Goal: Task Accomplishment & Management: Manage account settings

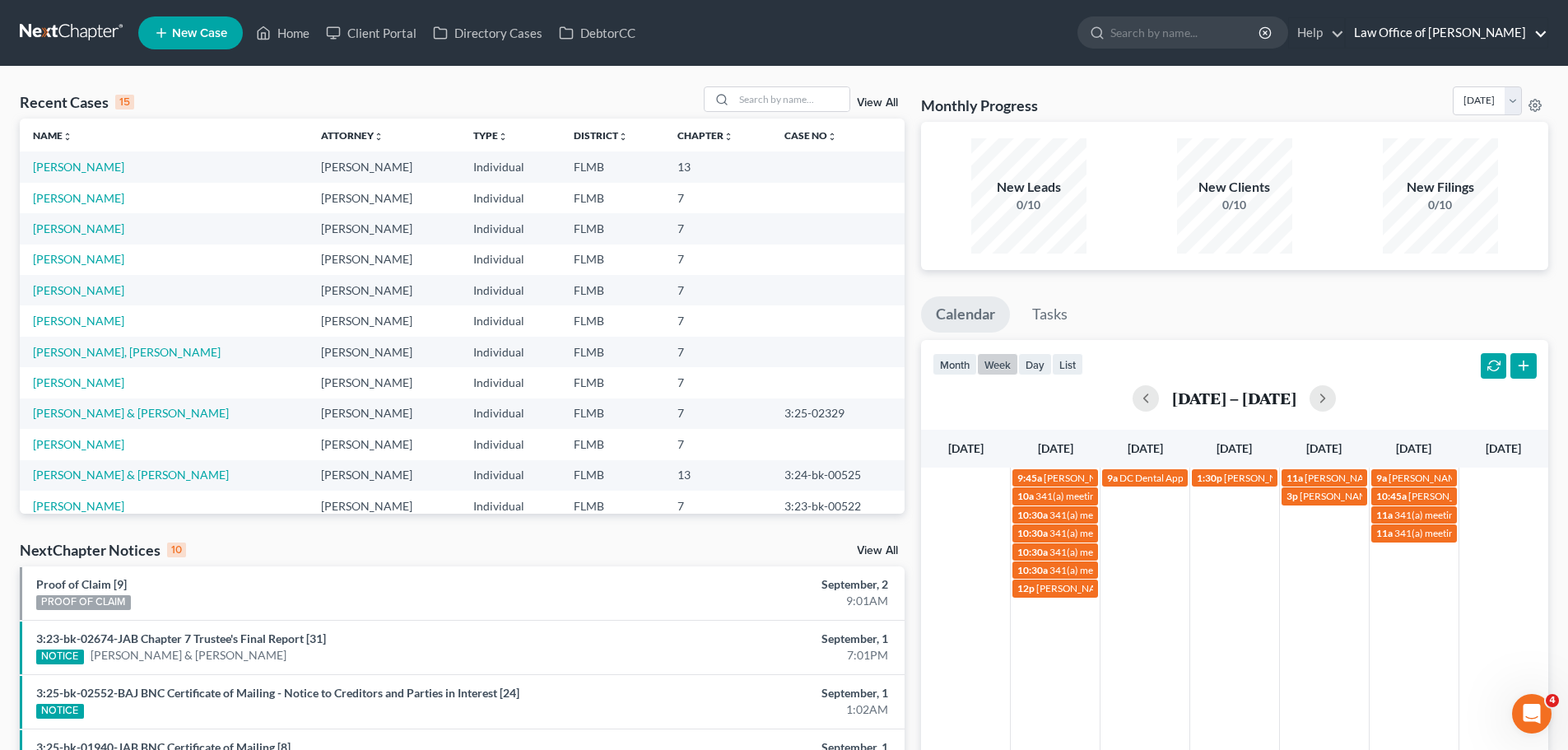
click at [1436, 27] on link "Law Office of [PERSON_NAME]" at bounding box center [1446, 33] width 202 height 30
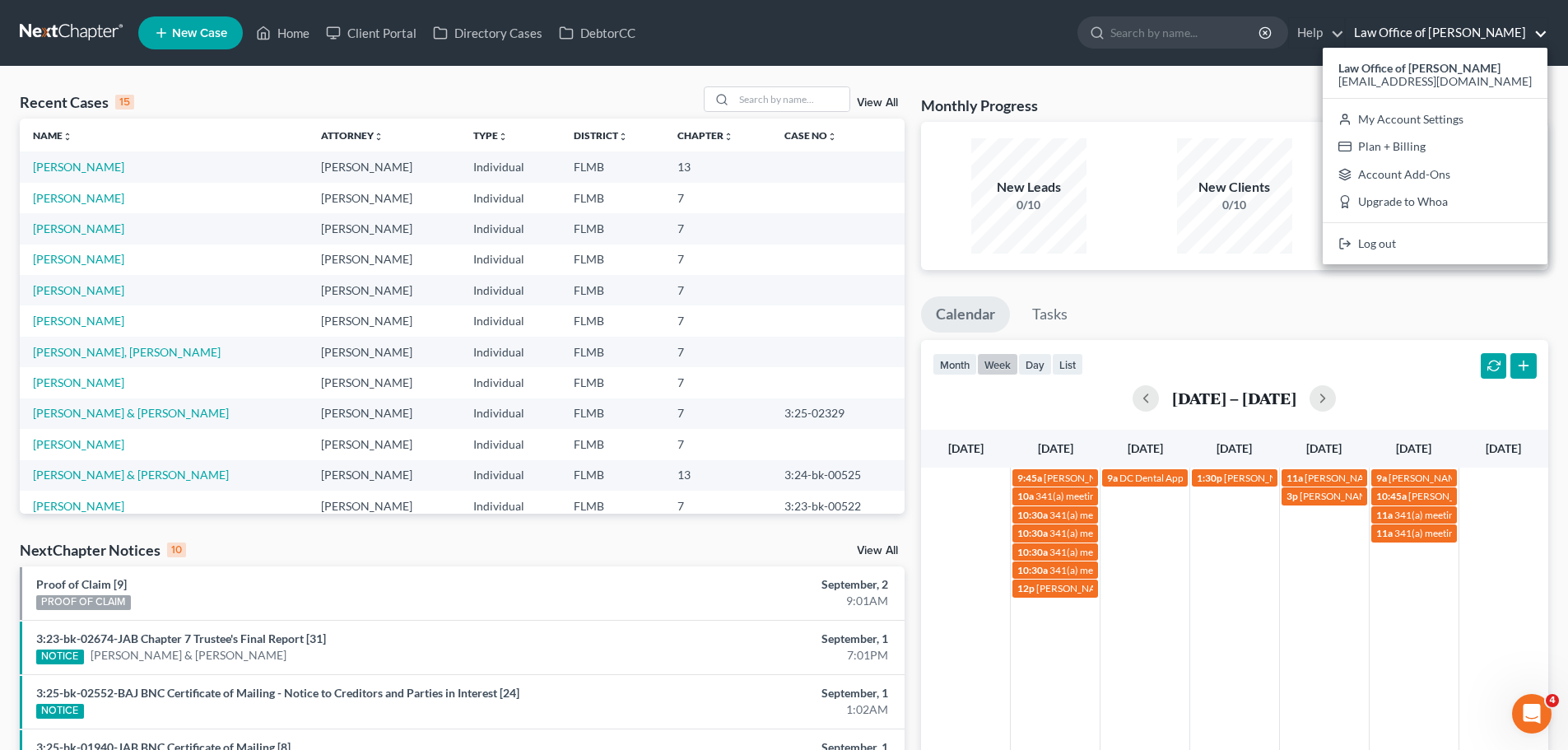
click at [1436, 27] on link "Law Office of [PERSON_NAME]" at bounding box center [1446, 33] width 202 height 30
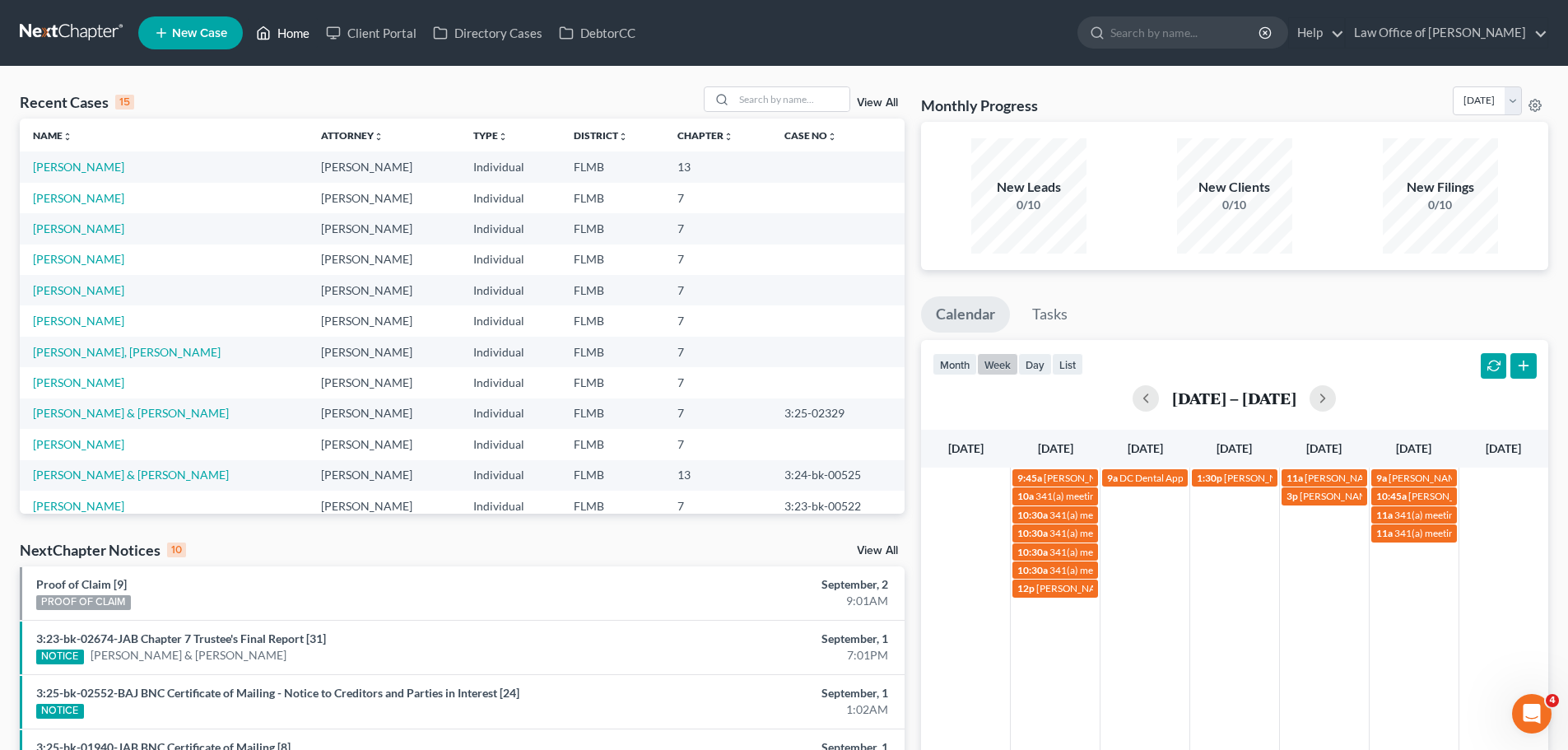
click at [271, 27] on icon at bounding box center [263, 33] width 14 height 20
click at [1146, 394] on button "button" at bounding box center [1145, 398] width 26 height 26
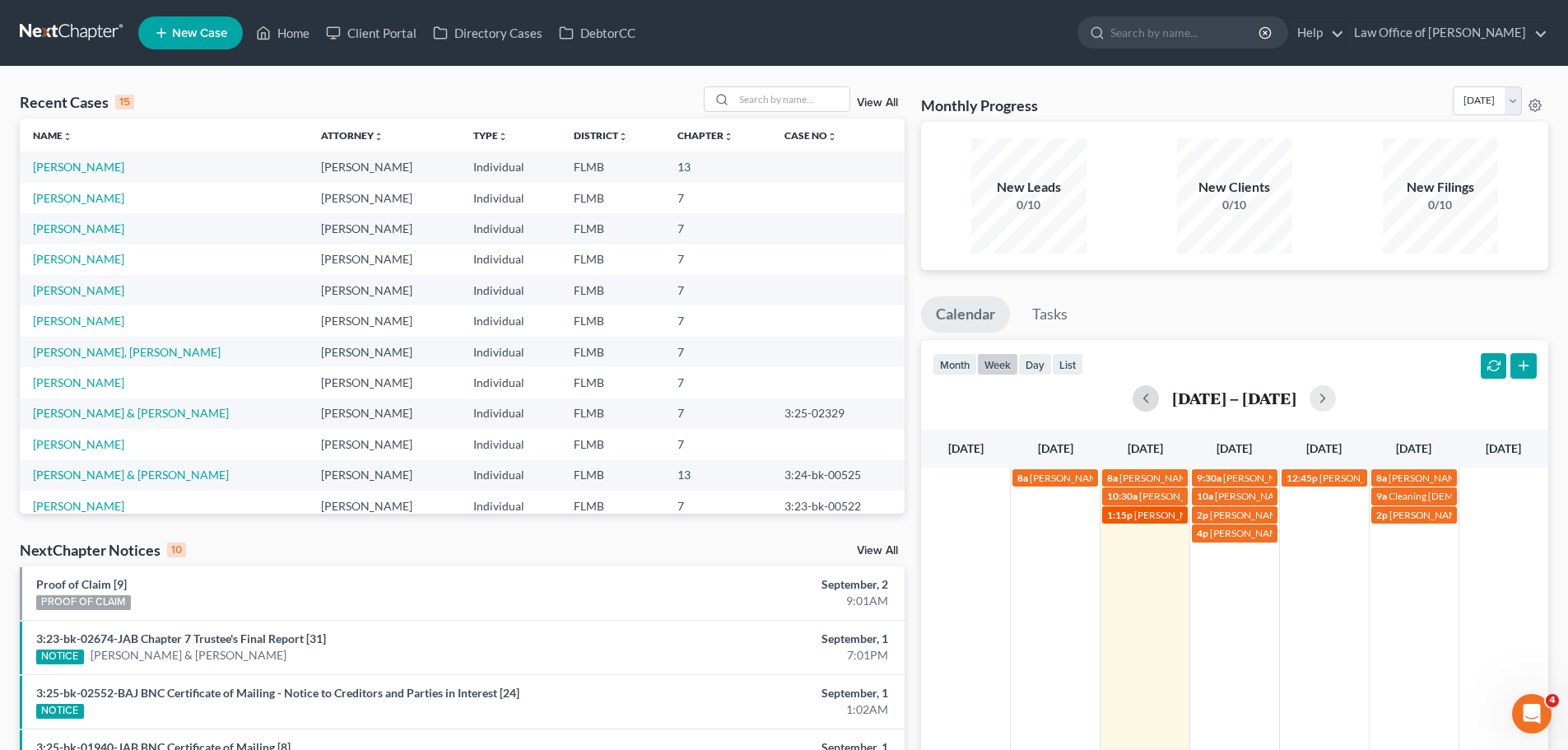
click at [1173, 514] on span "[PERSON_NAME][GEOGRAPHIC_DATA] [PHONE_NUMBER]" at bounding box center [1268, 515] width 266 height 13
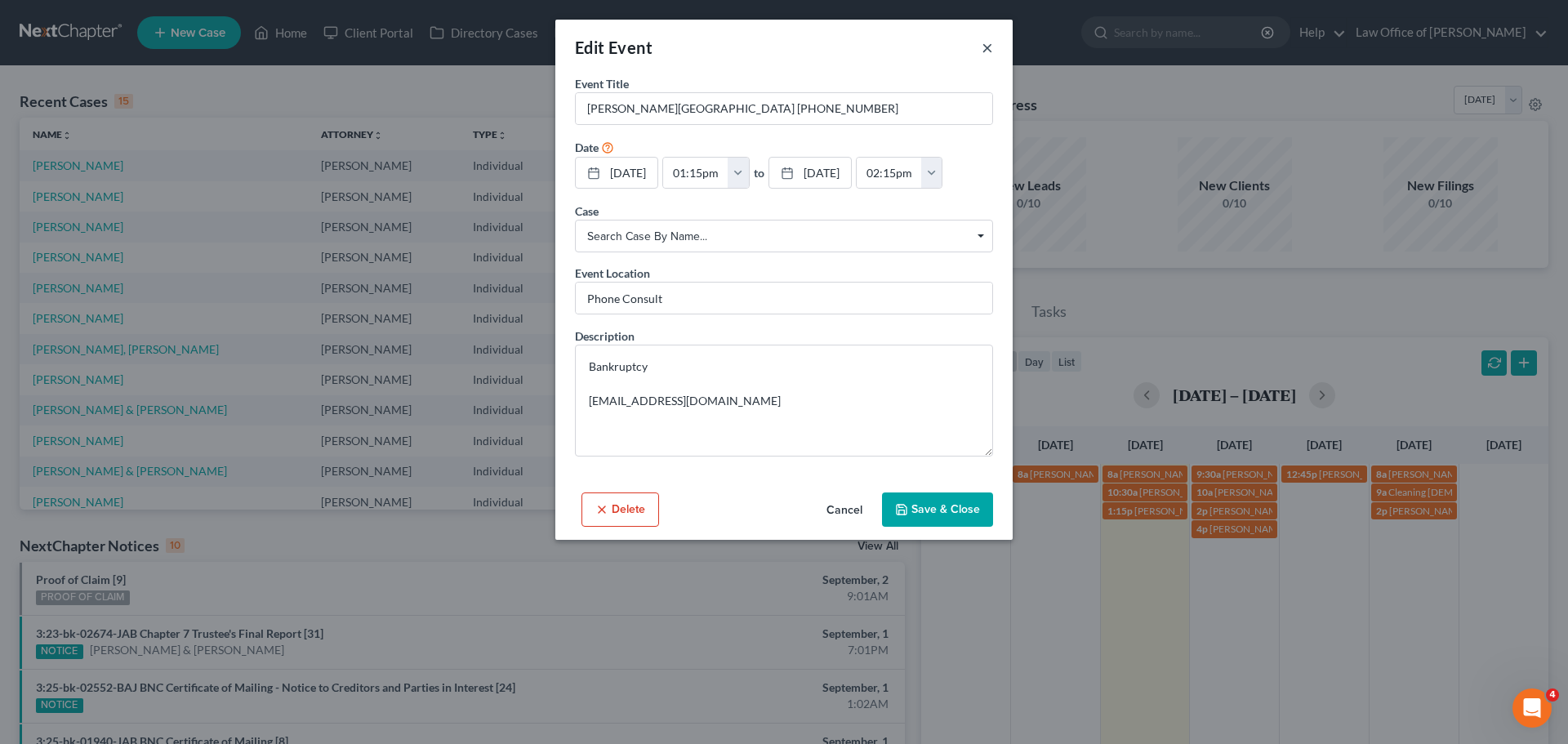
click at [987, 48] on button "×" at bounding box center [986, 48] width 12 height 20
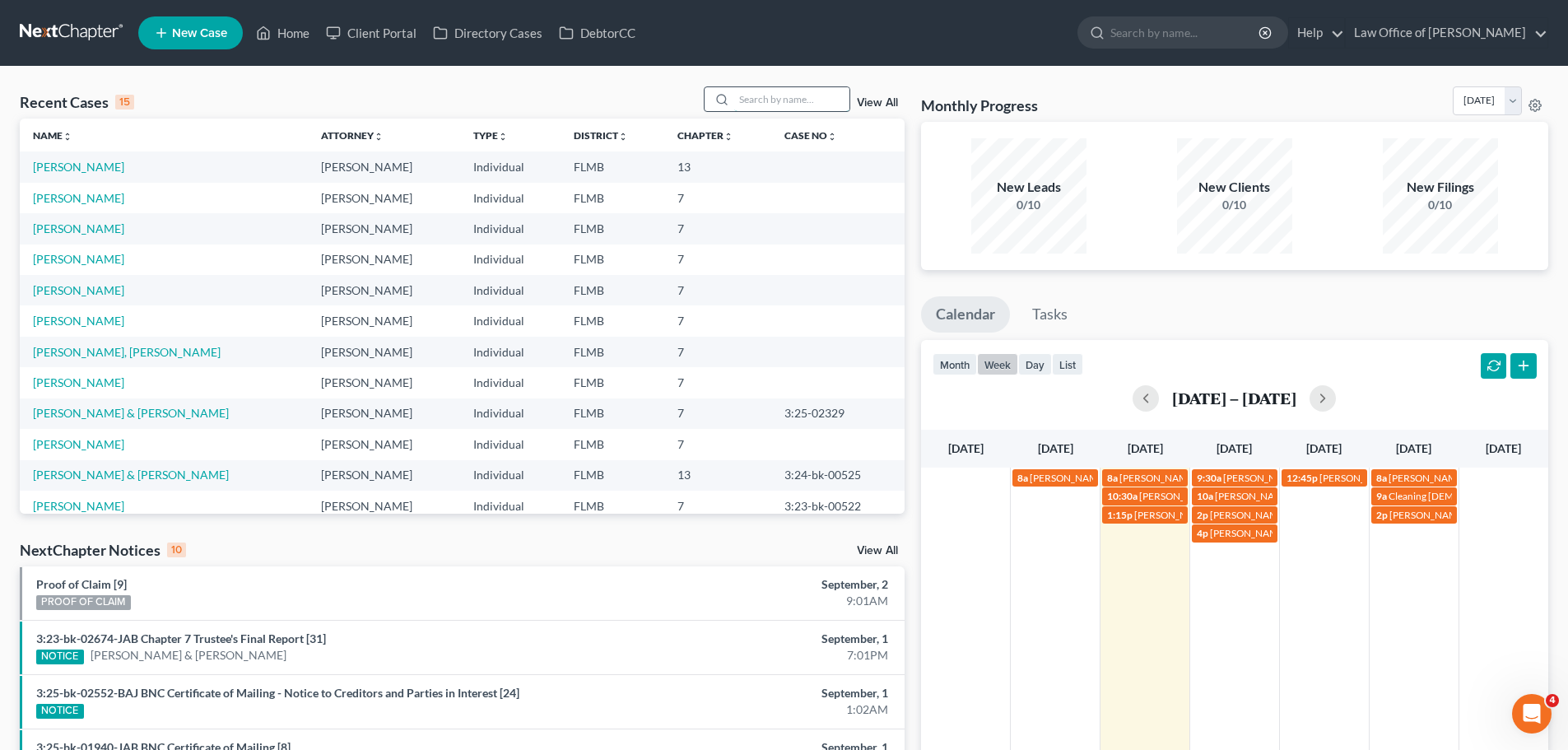
click at [794, 104] on input "search" at bounding box center [791, 99] width 115 height 24
type input "heade"
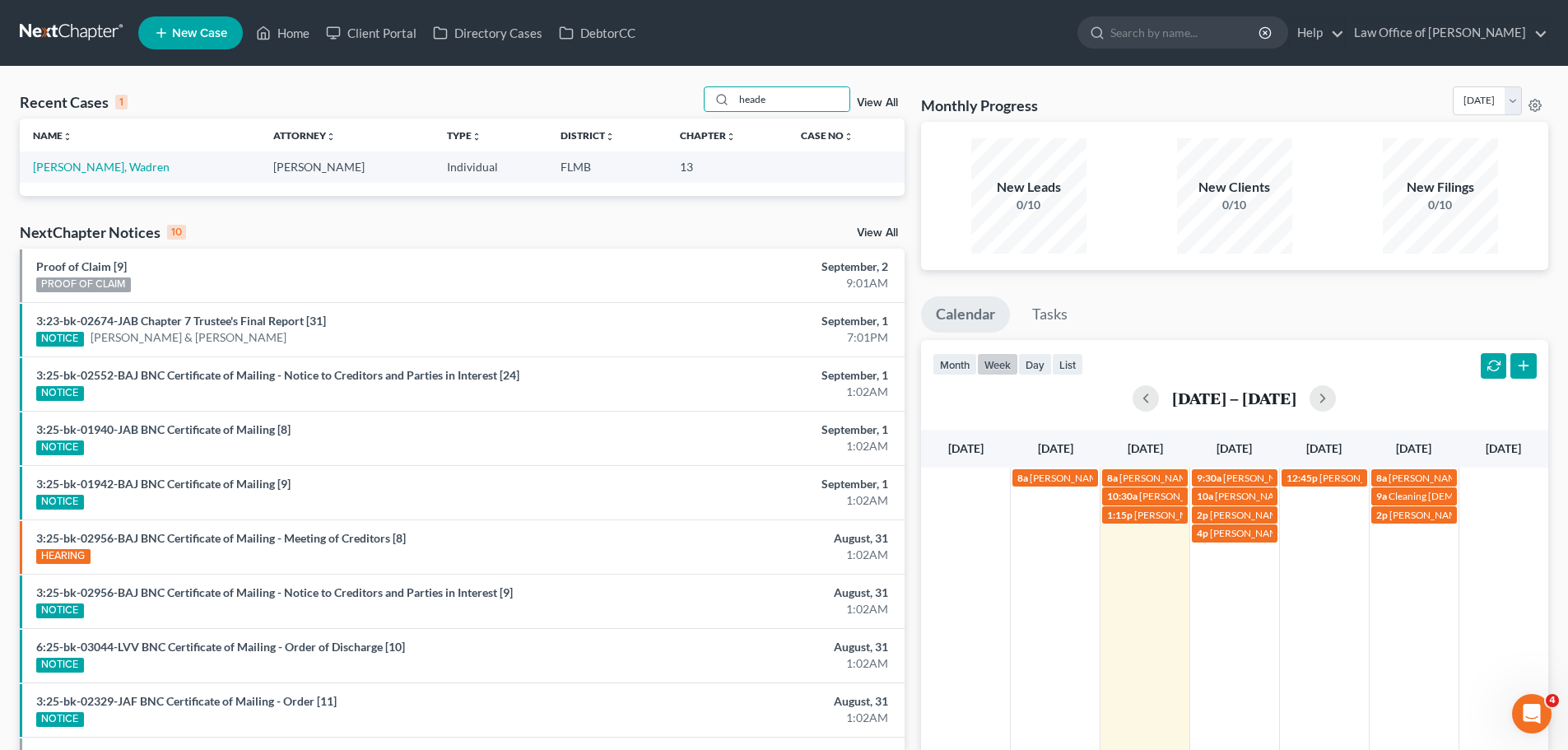
click at [89, 154] on td "[PERSON_NAME], Wadren" at bounding box center [140, 166] width 241 height 31
click at [85, 166] on link "[PERSON_NAME], Wadren" at bounding box center [100, 166] width 137 height 14
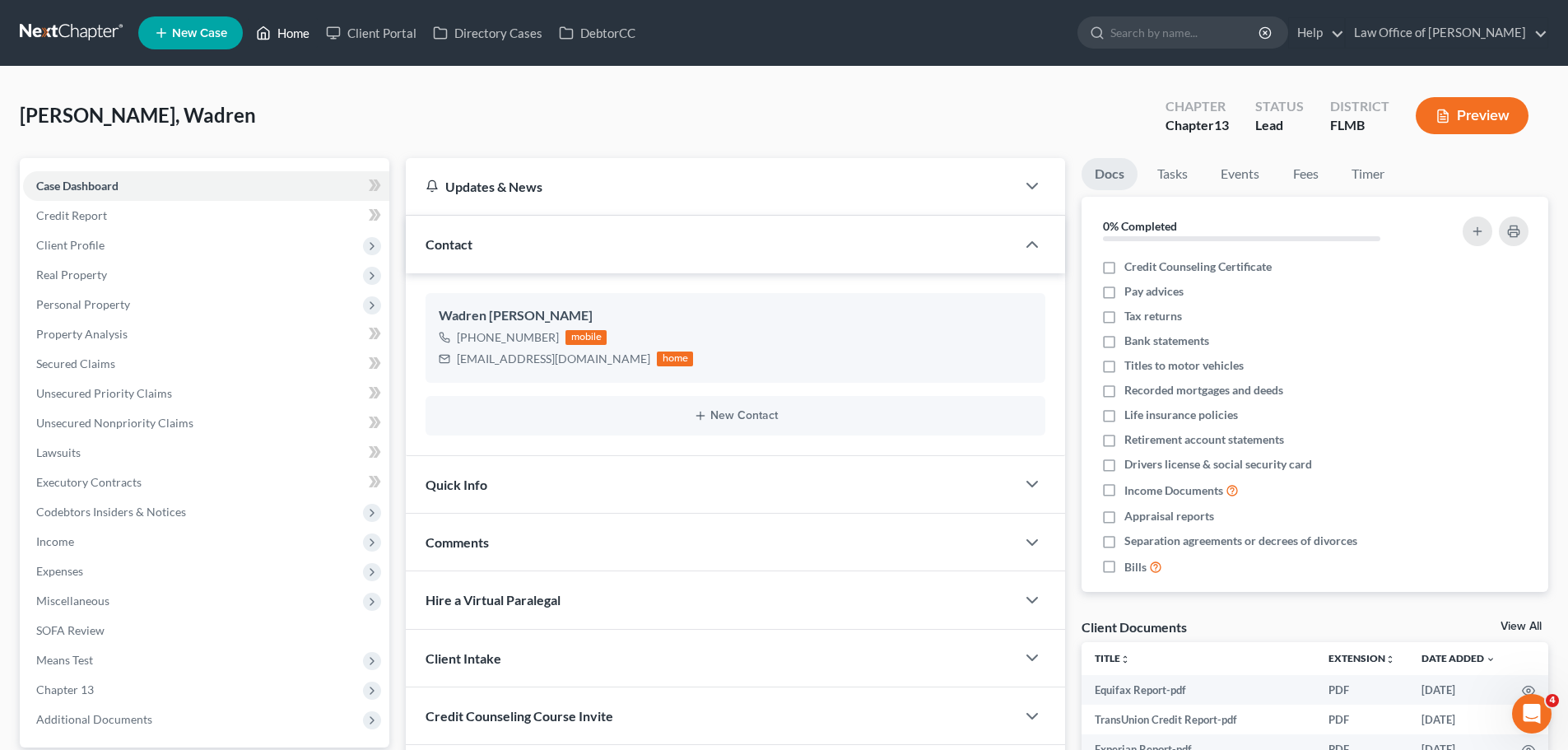
click at [290, 39] on link "Home" at bounding box center [282, 33] width 70 height 30
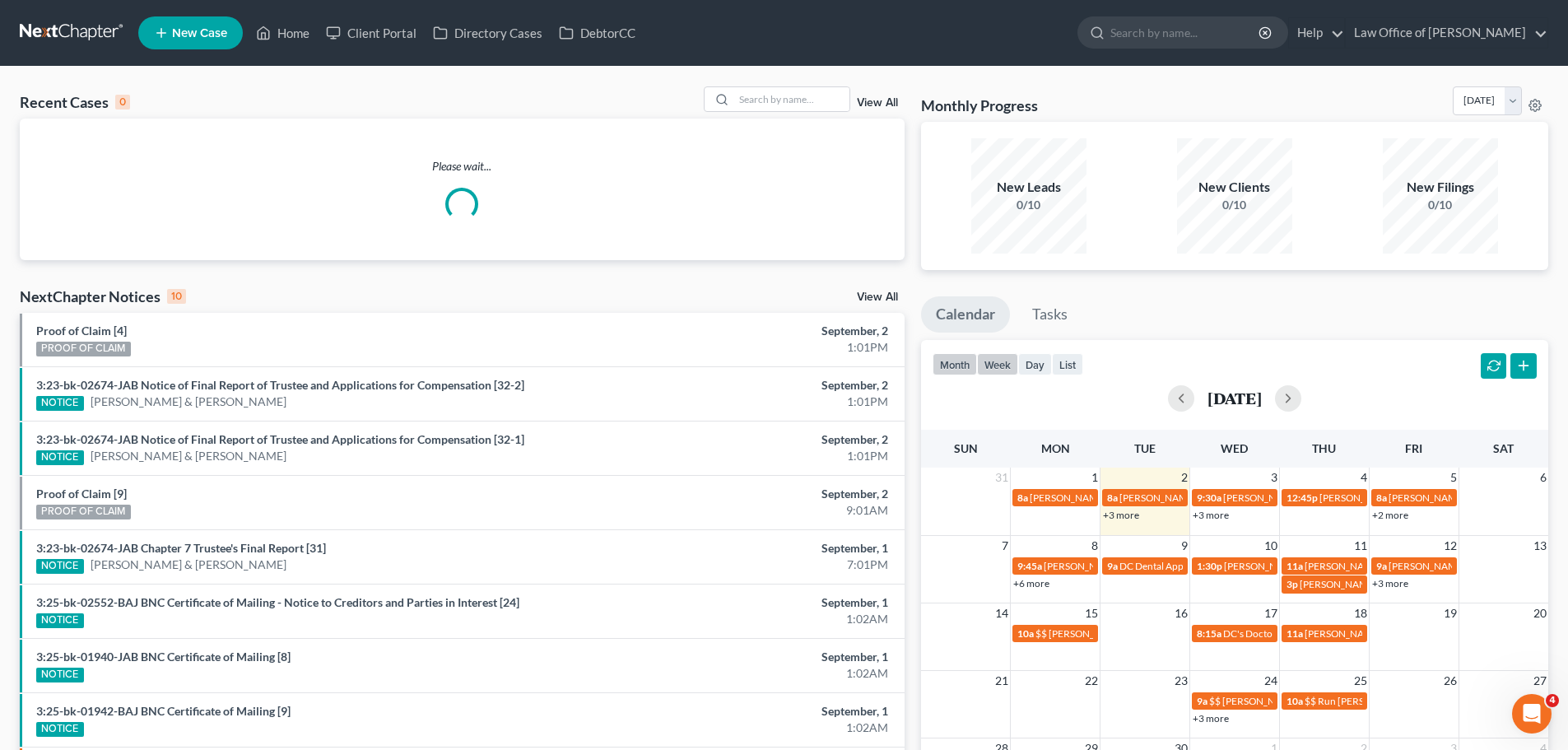
click at [1004, 368] on button "week" at bounding box center [997, 364] width 41 height 23
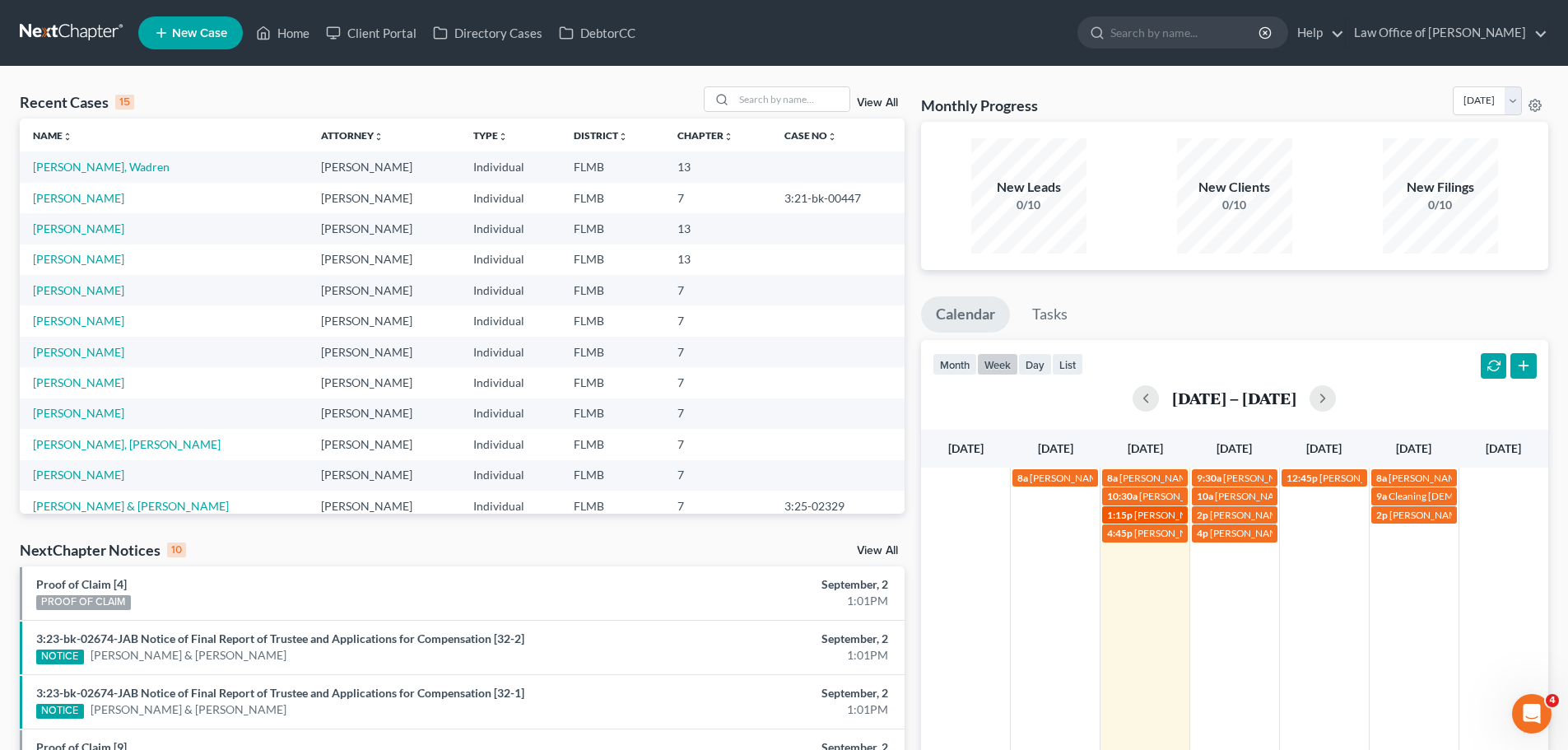
click at [1181, 512] on span "[PERSON_NAME][GEOGRAPHIC_DATA] [PHONE_NUMBER]" at bounding box center [1268, 515] width 266 height 13
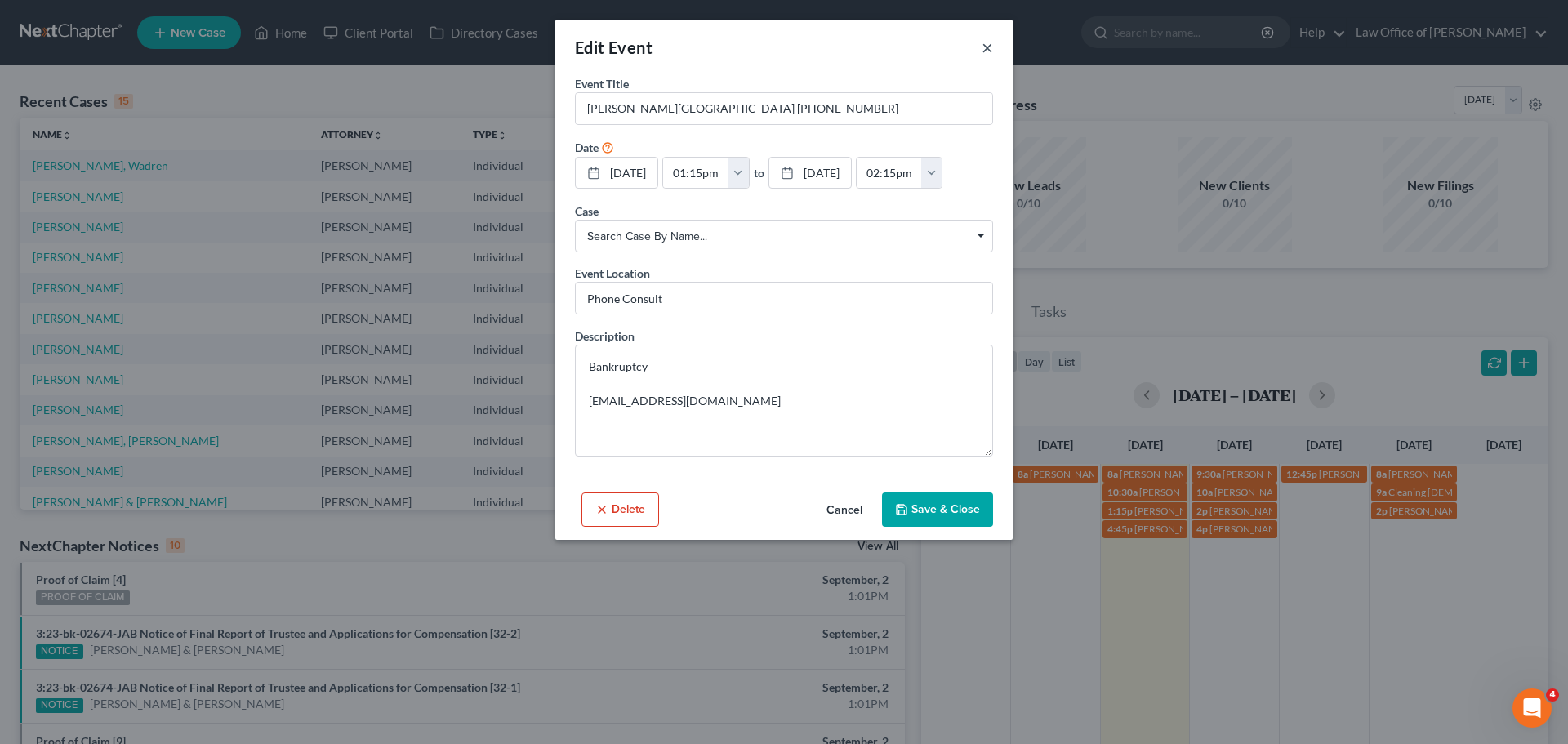
click at [985, 40] on button "×" at bounding box center [986, 48] width 12 height 20
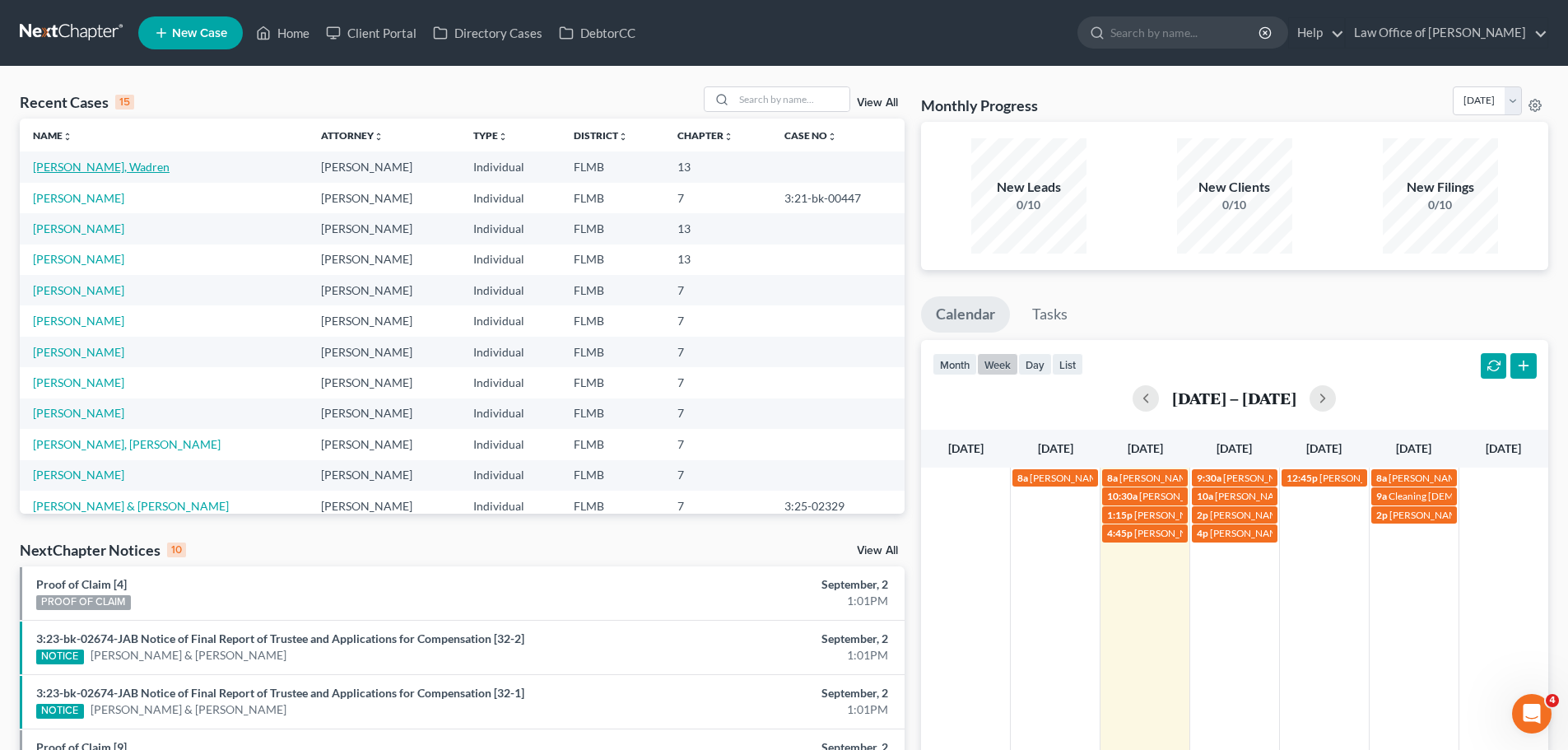
click at [84, 168] on link "[PERSON_NAME], Wadren" at bounding box center [100, 166] width 137 height 14
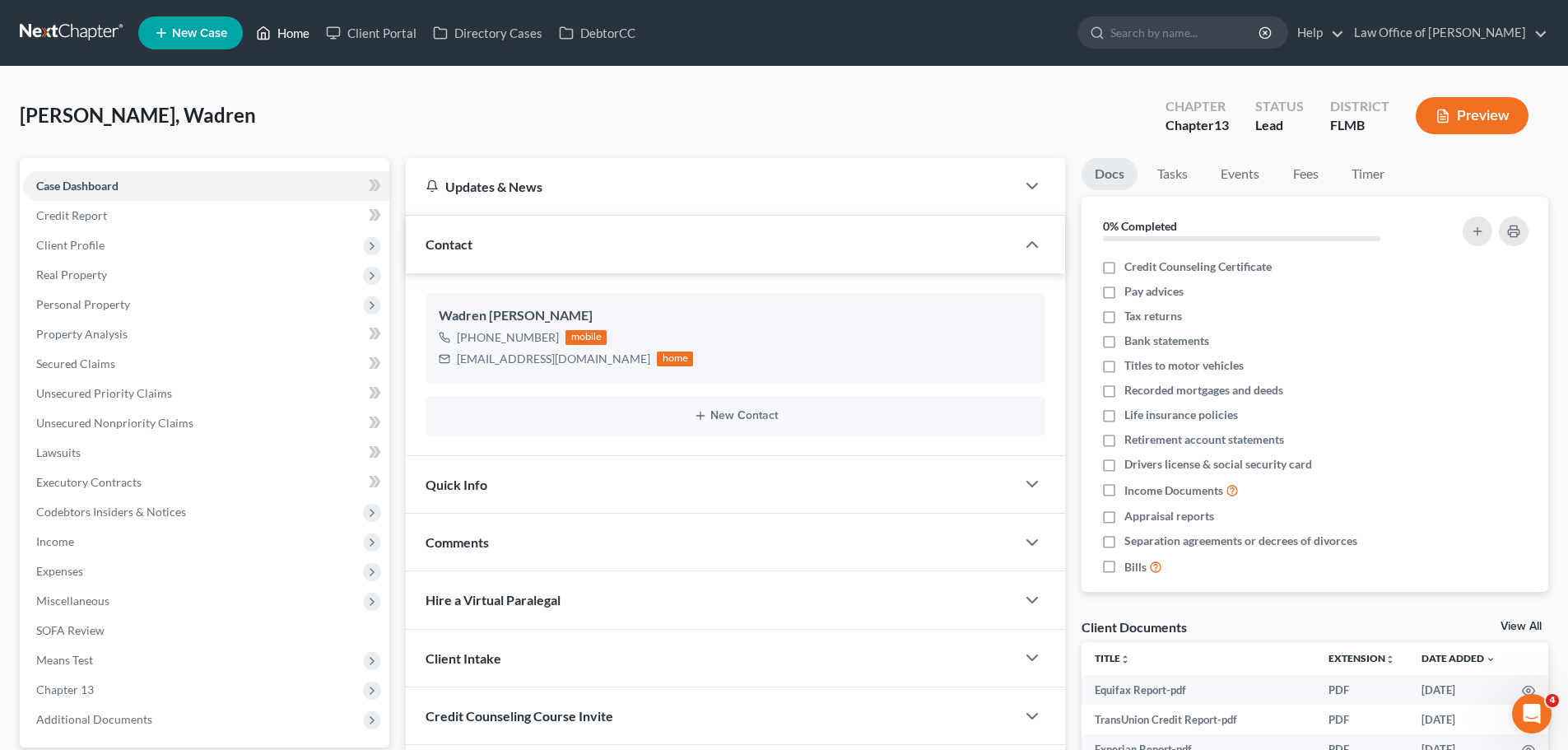
click at [305, 36] on link "Home" at bounding box center [282, 33] width 70 height 30
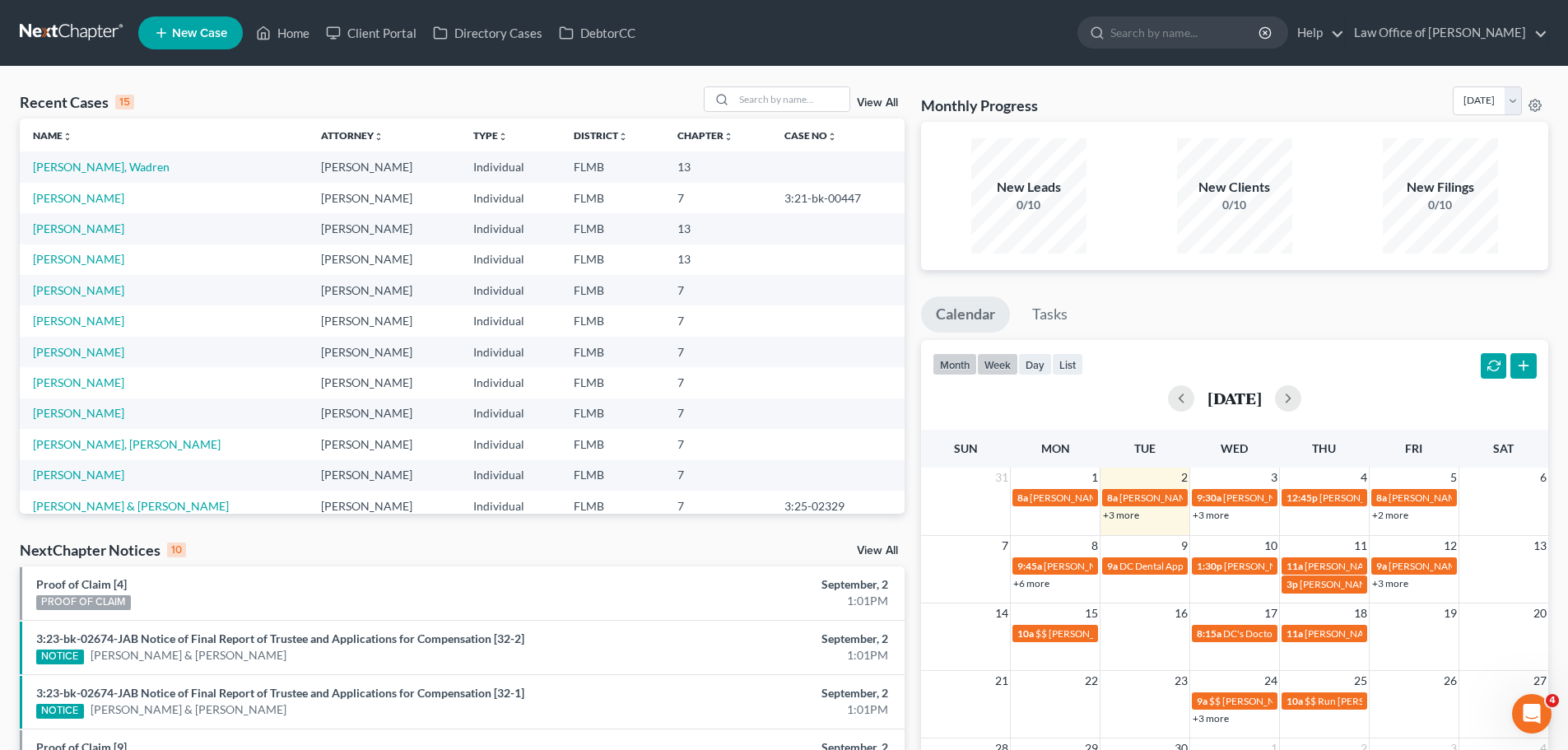
click at [1001, 360] on button "week" at bounding box center [997, 364] width 41 height 23
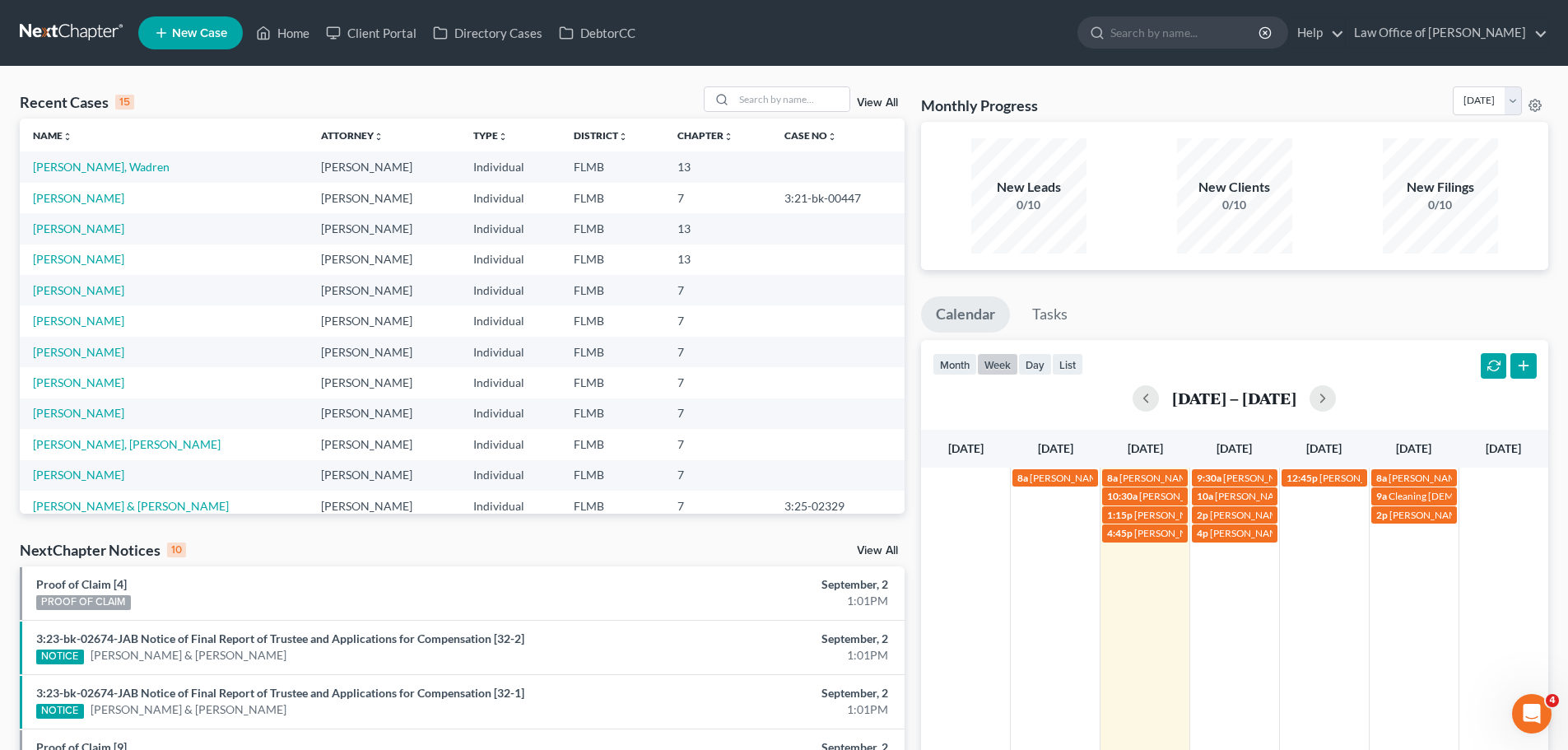
click at [1144, 570] on div "8a [PERSON_NAME] 8a [PERSON_NAME] 9:30a [PERSON_NAME] [PHONE_NUMBER] 12:45p [PE…" at bounding box center [1234, 670] width 627 height 406
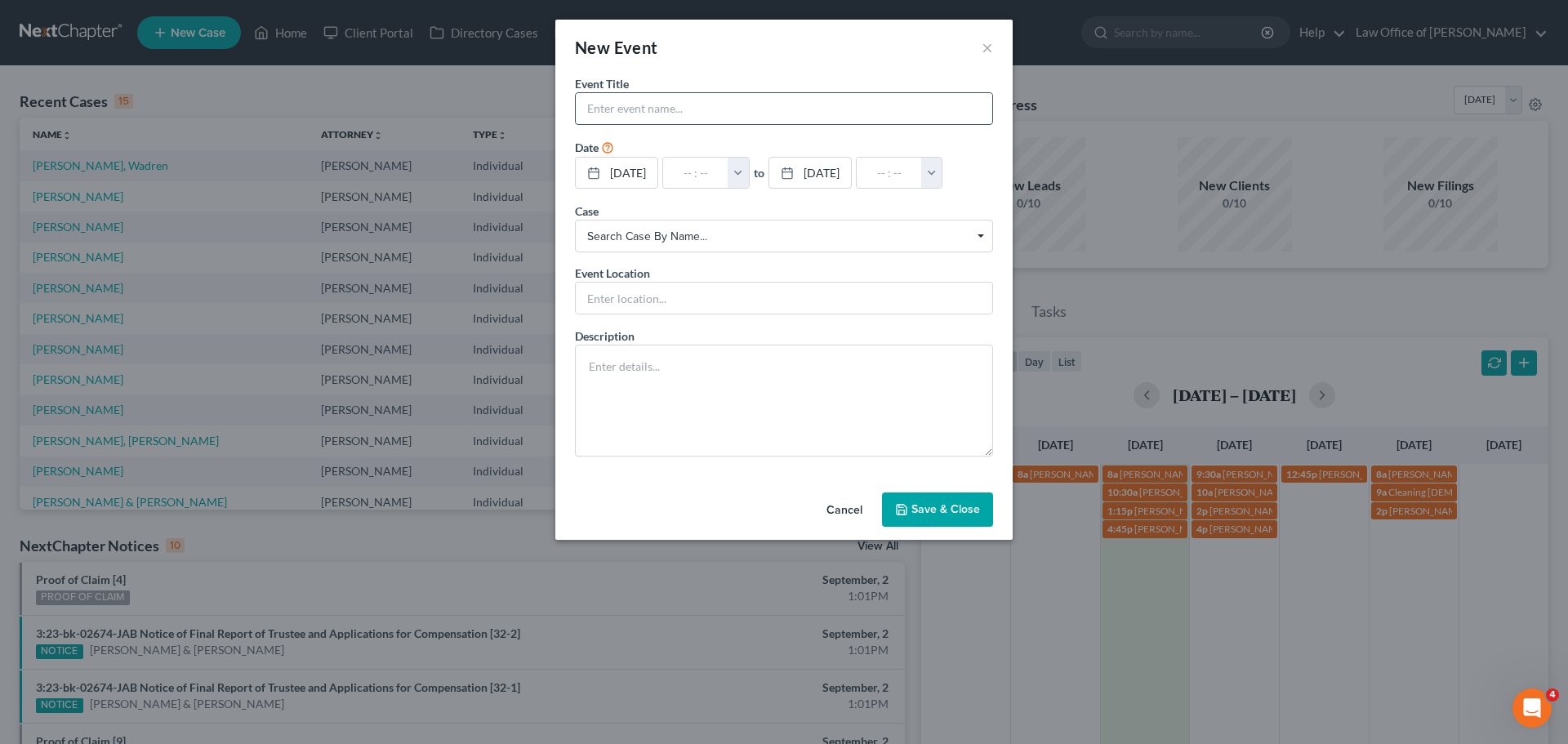
click at [695, 114] on input "text" at bounding box center [784, 109] width 416 height 31
paste input "[PERSON_NAME]"
type input "[PERSON_NAME]"
click at [683, 180] on input "text" at bounding box center [696, 173] width 66 height 31
type input "5"
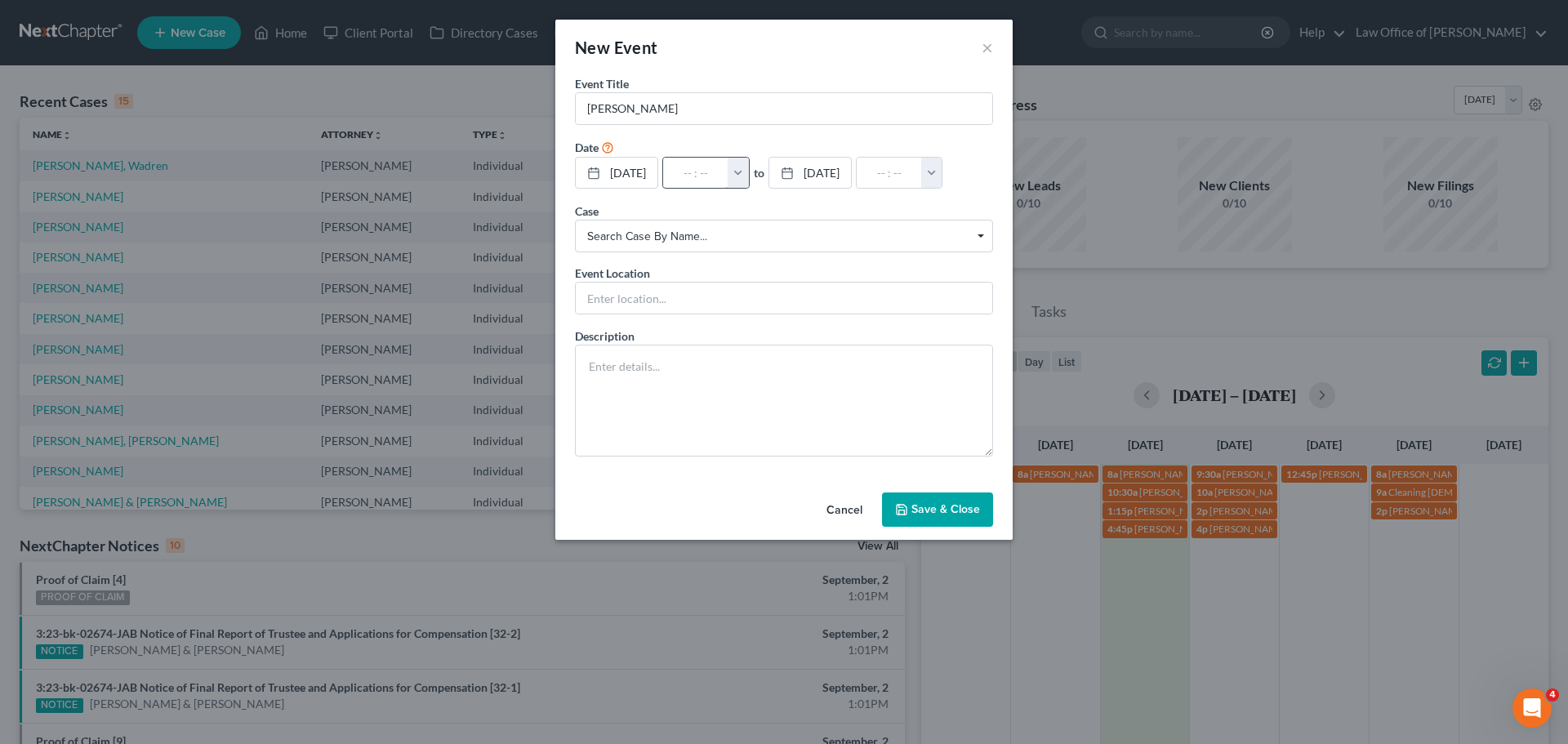
type input "01:00am"
type input "5:"
type input "06:00am"
type input "5:2"
type input "01:00am"
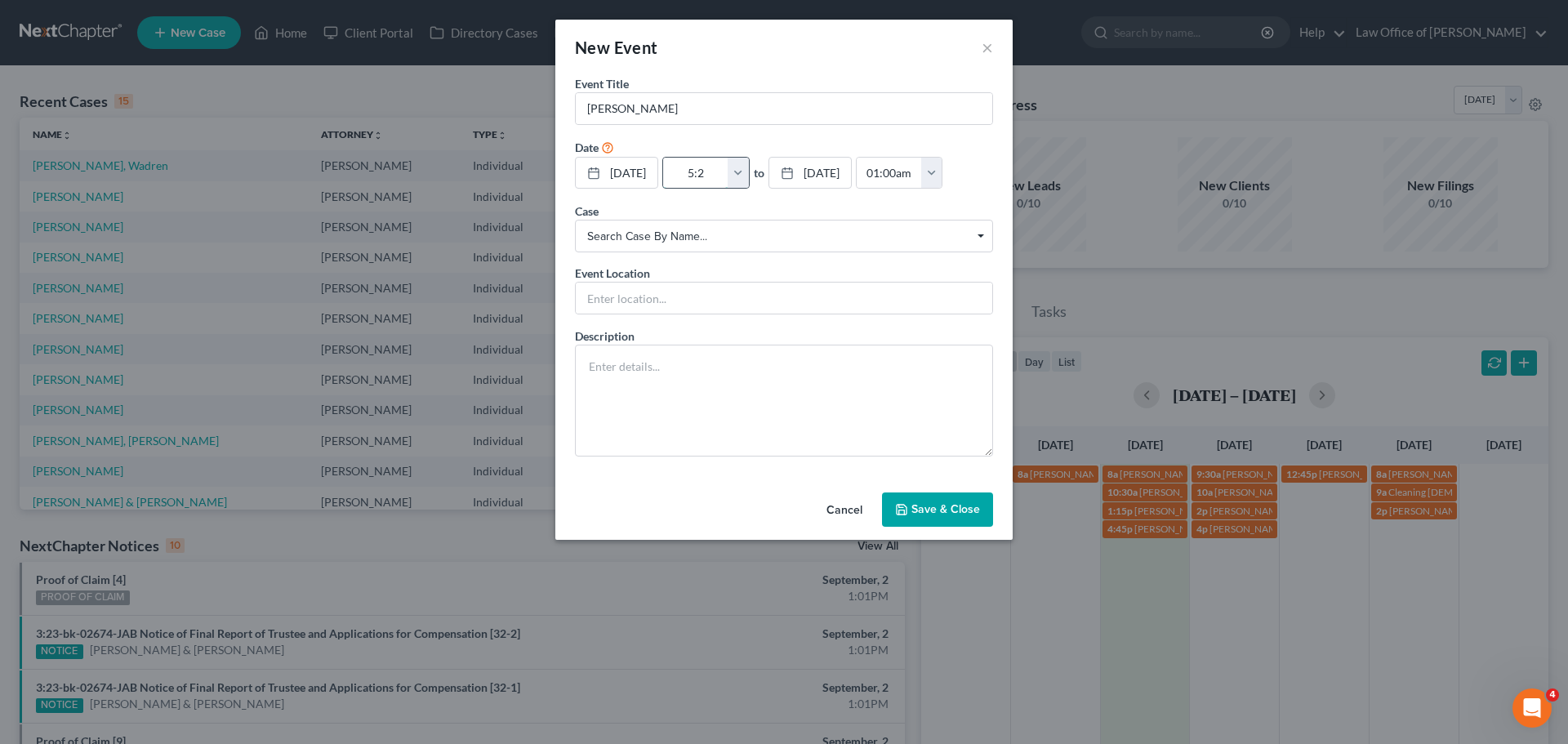
type input "5:"
type input "06:00am"
type input "5:3"
type input "01:00am"
type input "5:30"
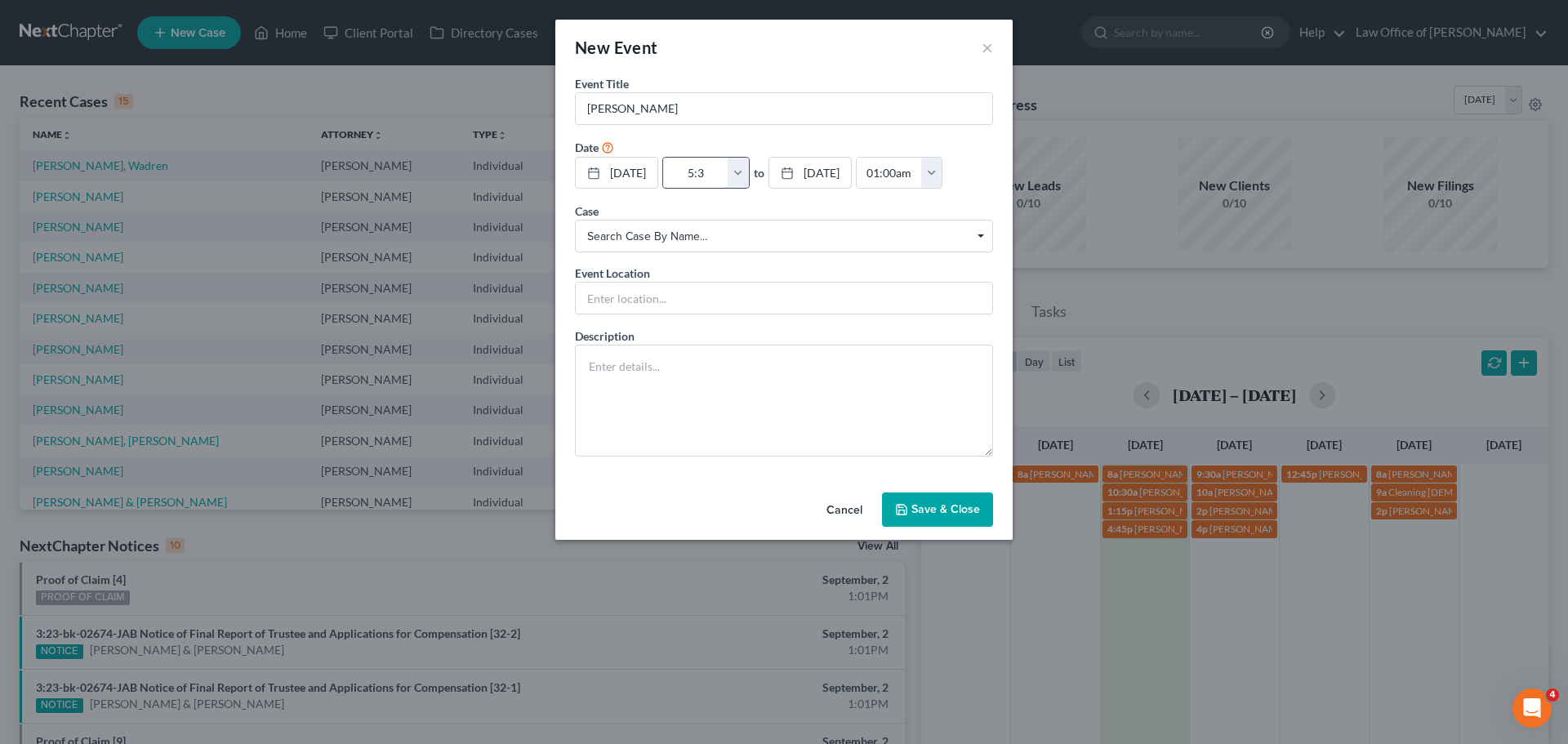
type input "06:30am"
type input "5:30p"
type input "01:00am"
type input "5:30pm"
type input "06:30pm"
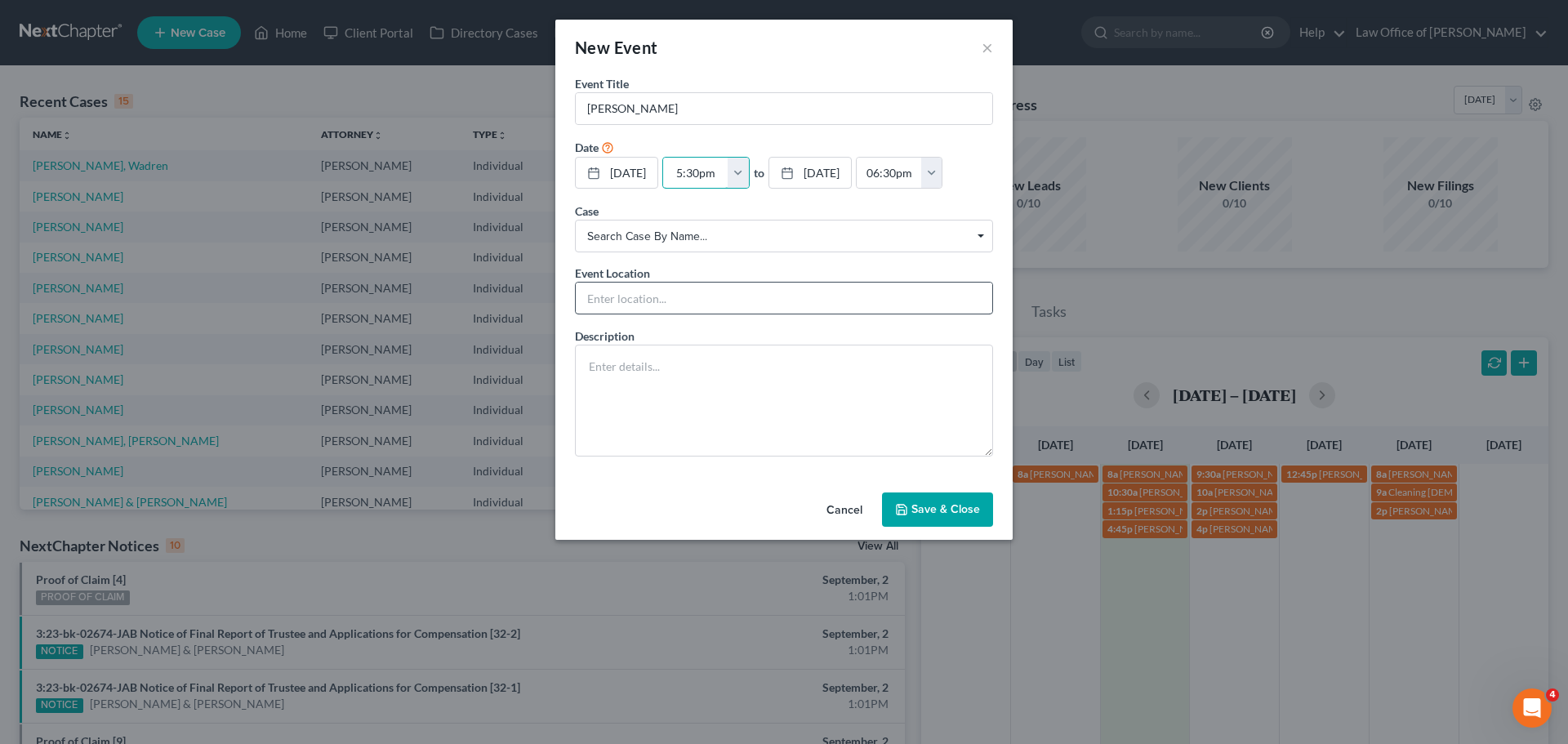
type input "5:30pm"
drag, startPoint x: 691, startPoint y: 290, endPoint x: 690, endPoint y: 281, distance: 9.1
click at [691, 288] on input "text" at bounding box center [784, 298] width 416 height 31
type input "Phone Consult"
click at [684, 100] on input "[PERSON_NAME]" at bounding box center [784, 109] width 416 height 31
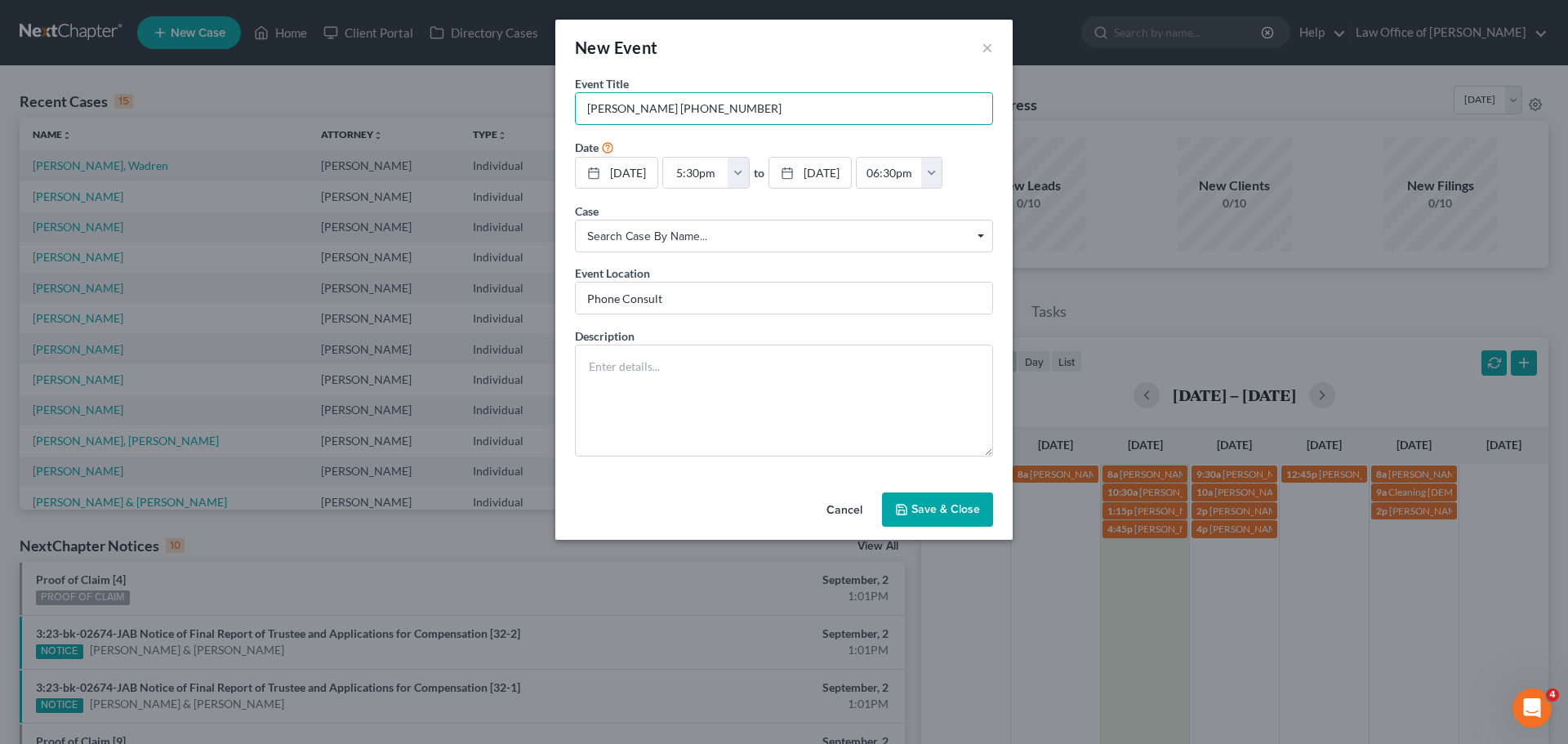
type input "[PERSON_NAME] [PHONE_NUMBER]"
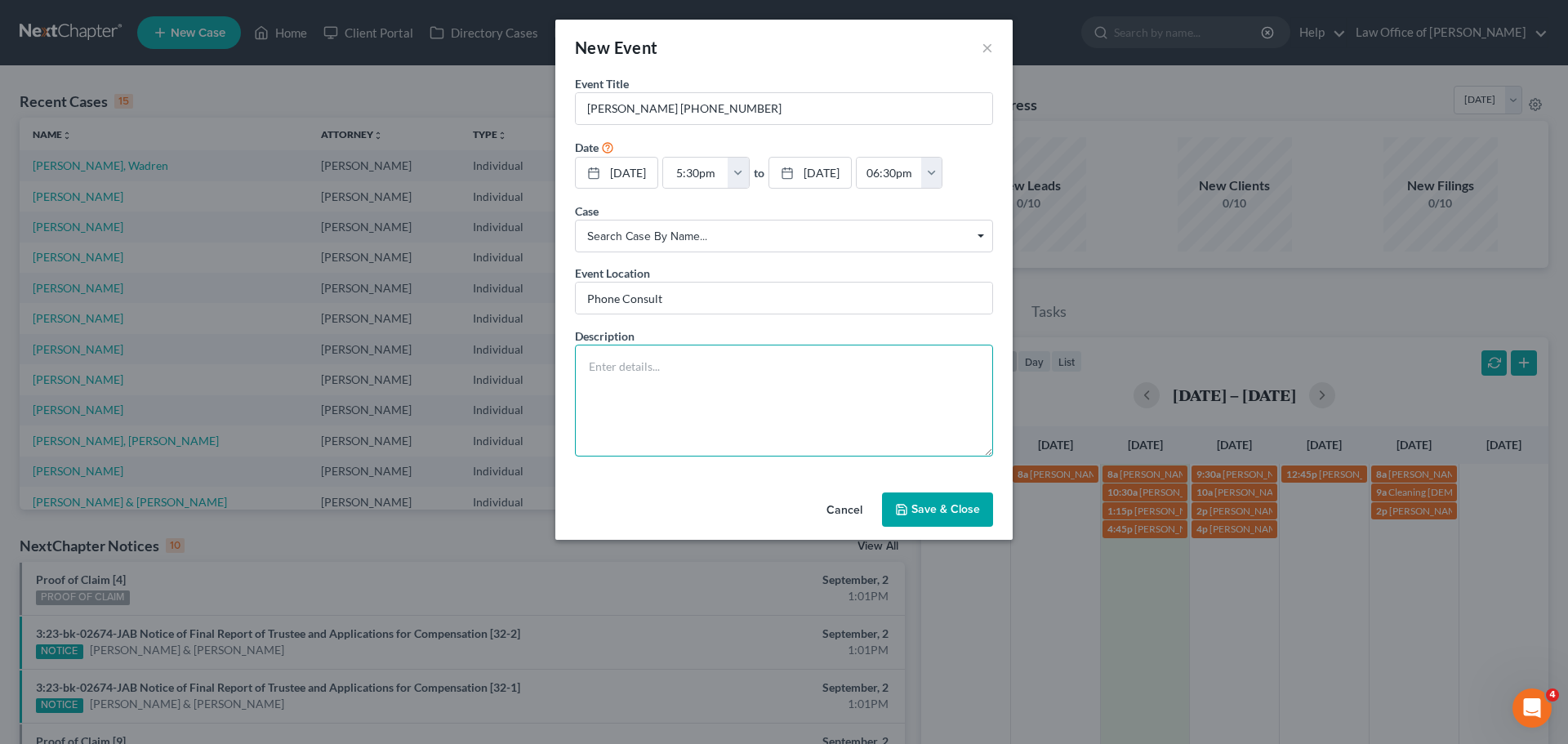
click at [681, 398] on textarea at bounding box center [784, 400] width 418 height 112
paste textarea "Active duty Navy considering ch 13 bankruptcy"
type textarea "Active duty Navy considering ch 13 bankruptcy"
click at [942, 497] on button "Save & Close" at bounding box center [937, 510] width 111 height 34
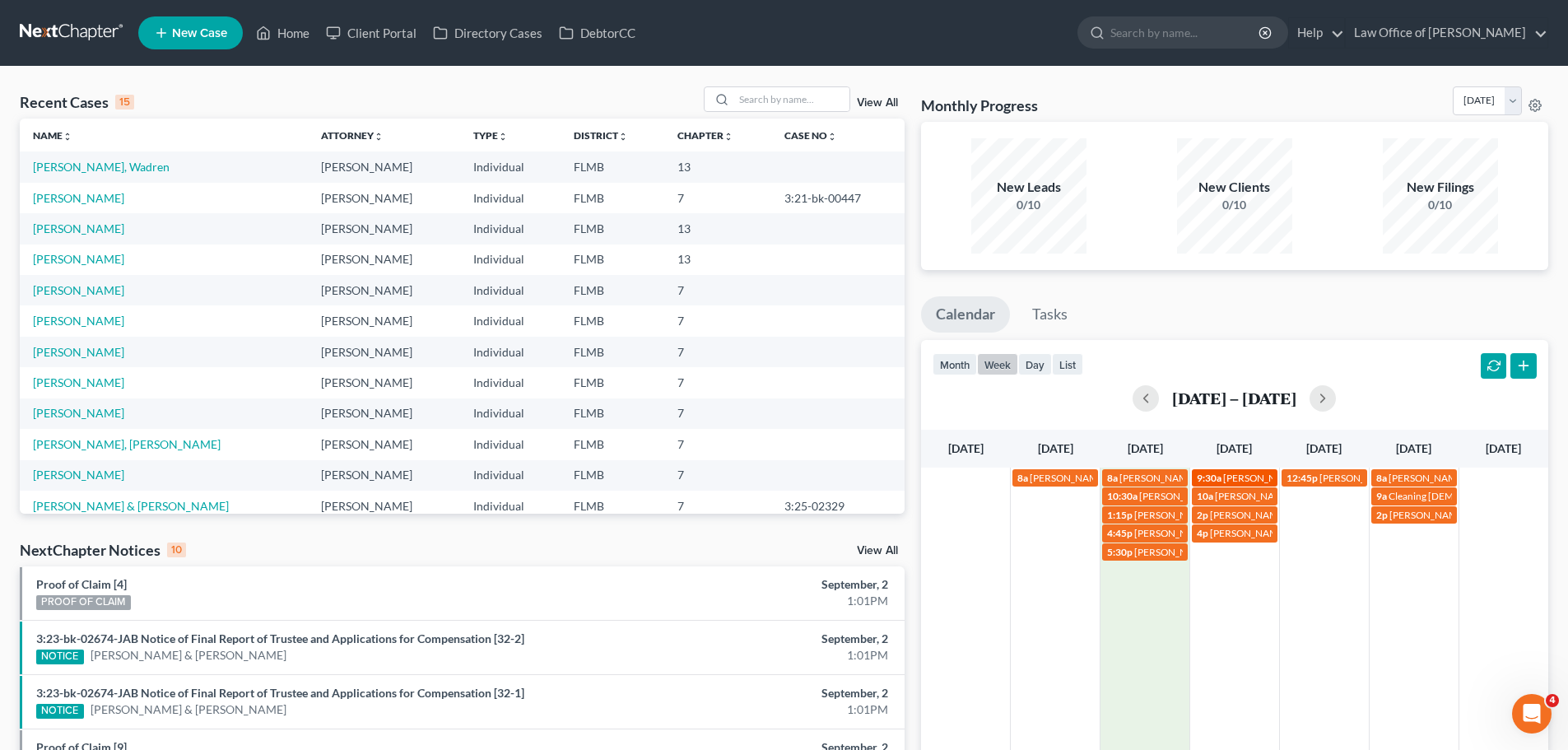
click at [1202, 482] on span "9:30a" at bounding box center [1209, 478] width 24 height 13
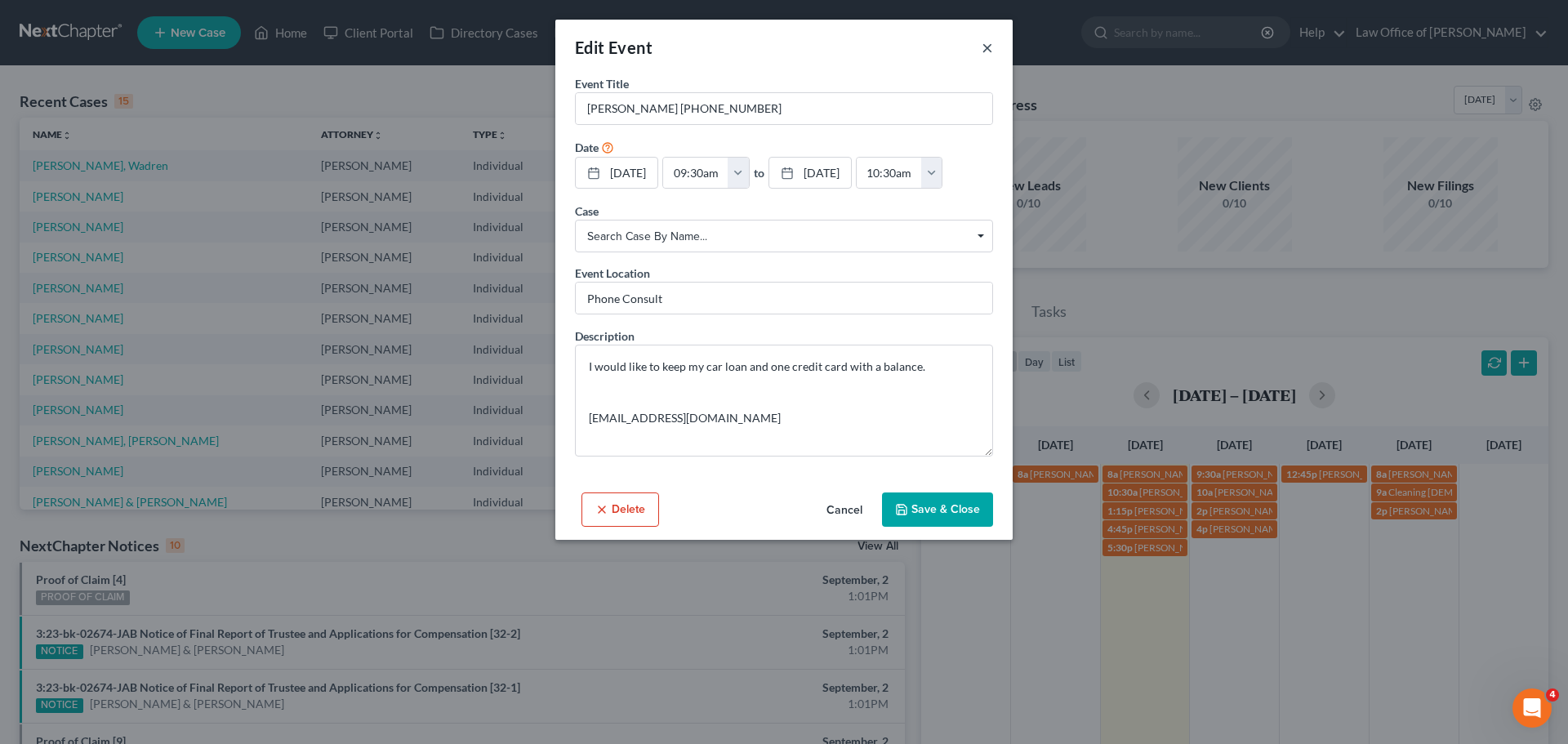
click at [985, 43] on button "×" at bounding box center [986, 48] width 12 height 20
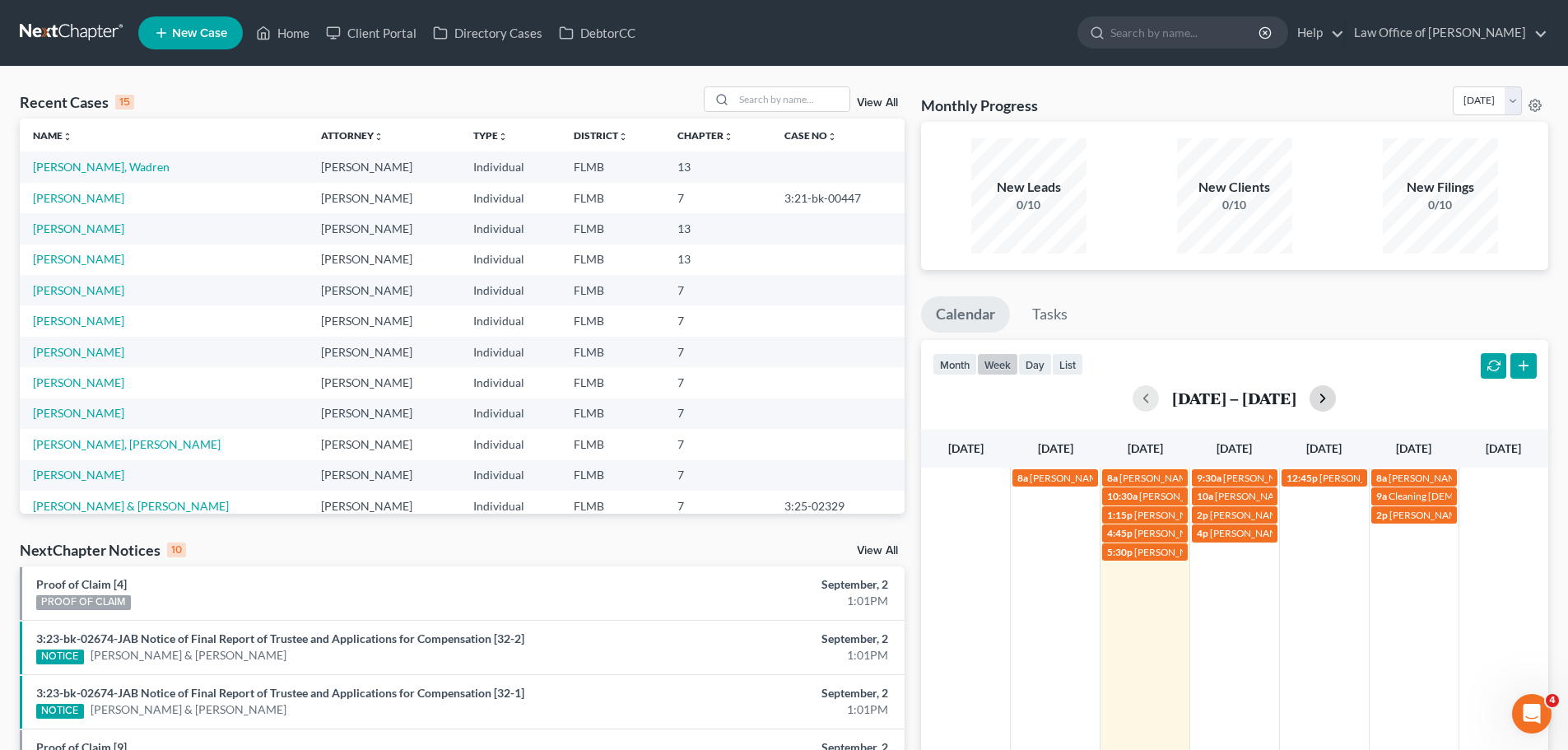
click at [1335, 405] on button "button" at bounding box center [1322, 398] width 26 height 26
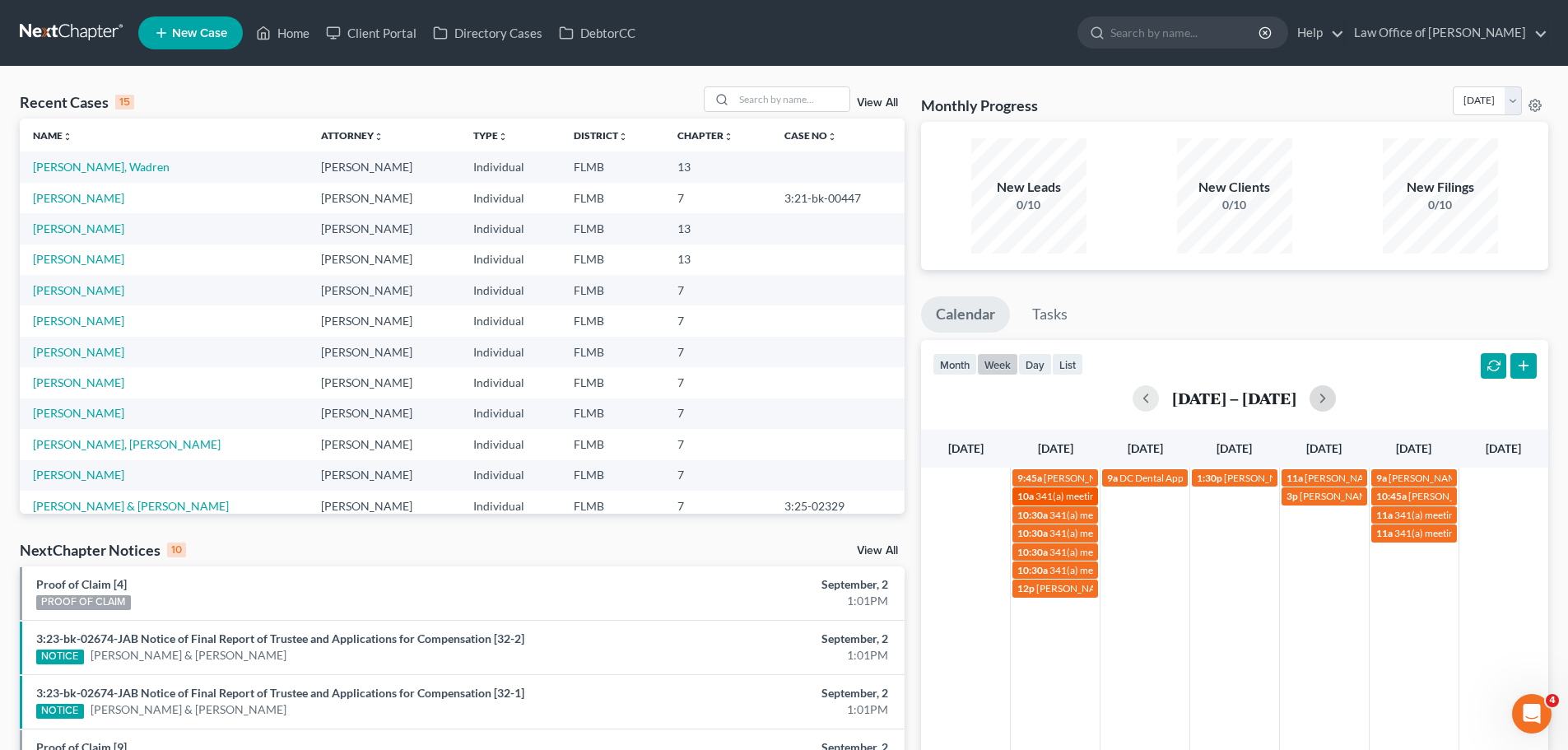
click at [1085, 491] on span "341(a) meeting for [PERSON_NAME]" at bounding box center [1115, 496] width 159 height 13
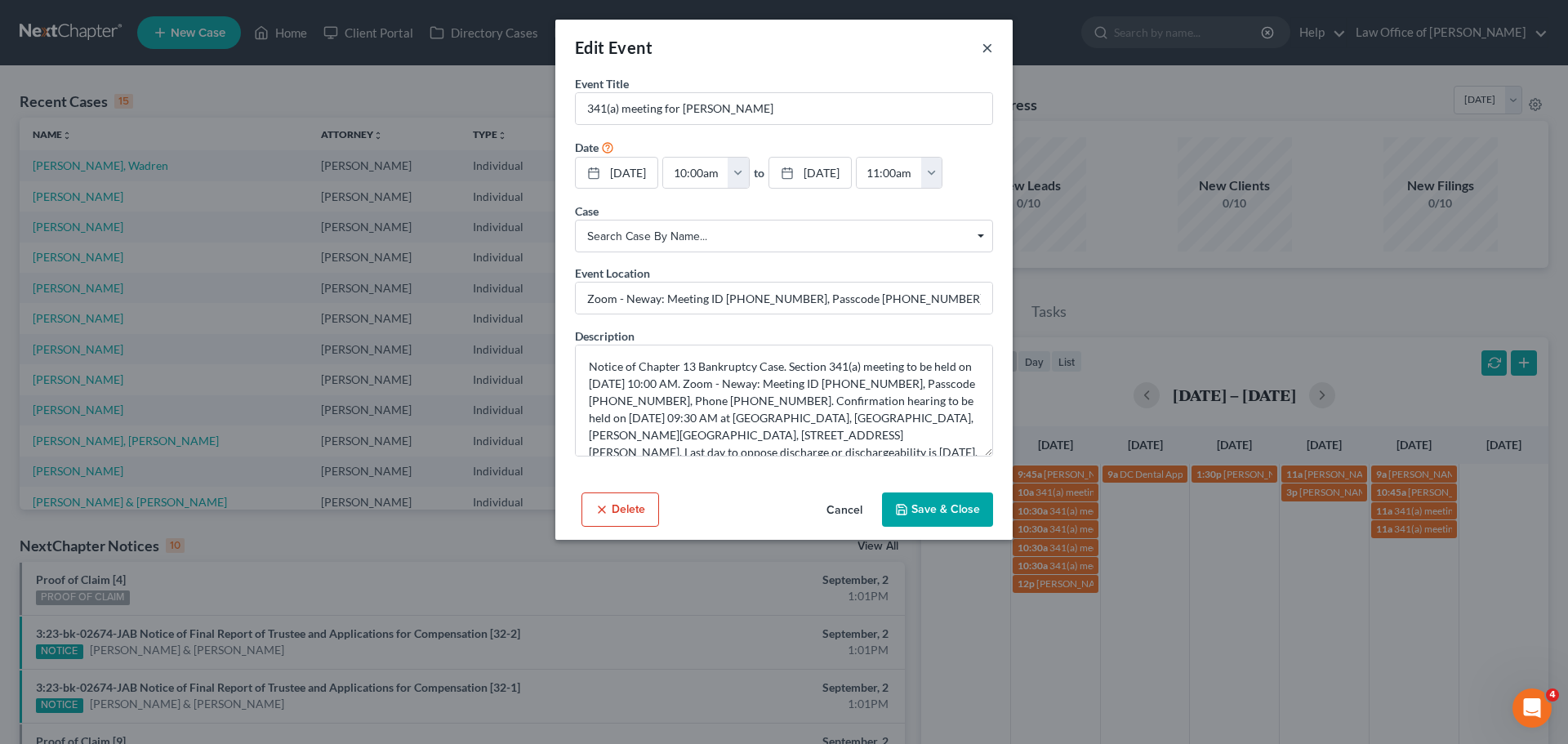
click at [988, 49] on button "×" at bounding box center [986, 48] width 12 height 20
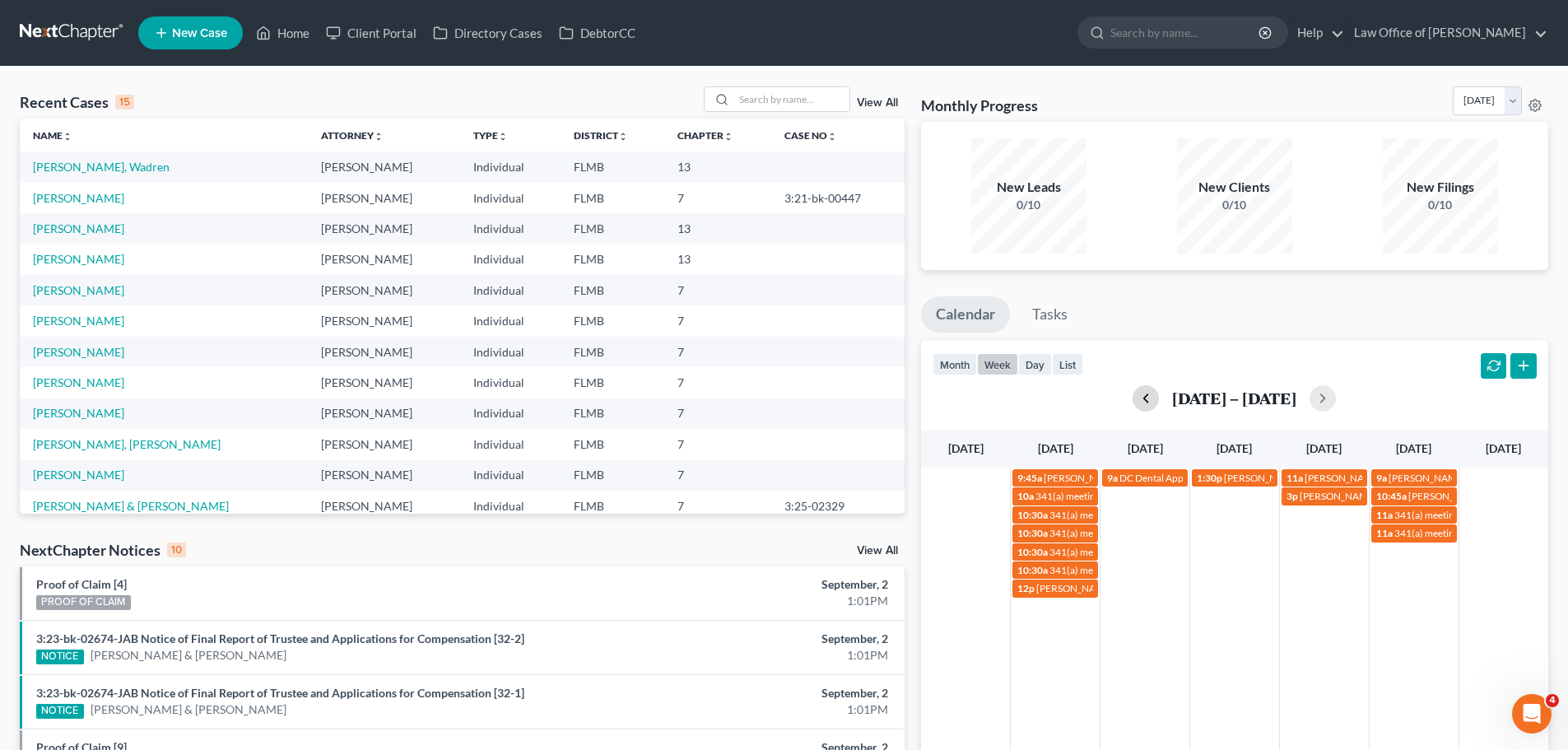
click at [1154, 394] on button "button" at bounding box center [1145, 398] width 26 height 26
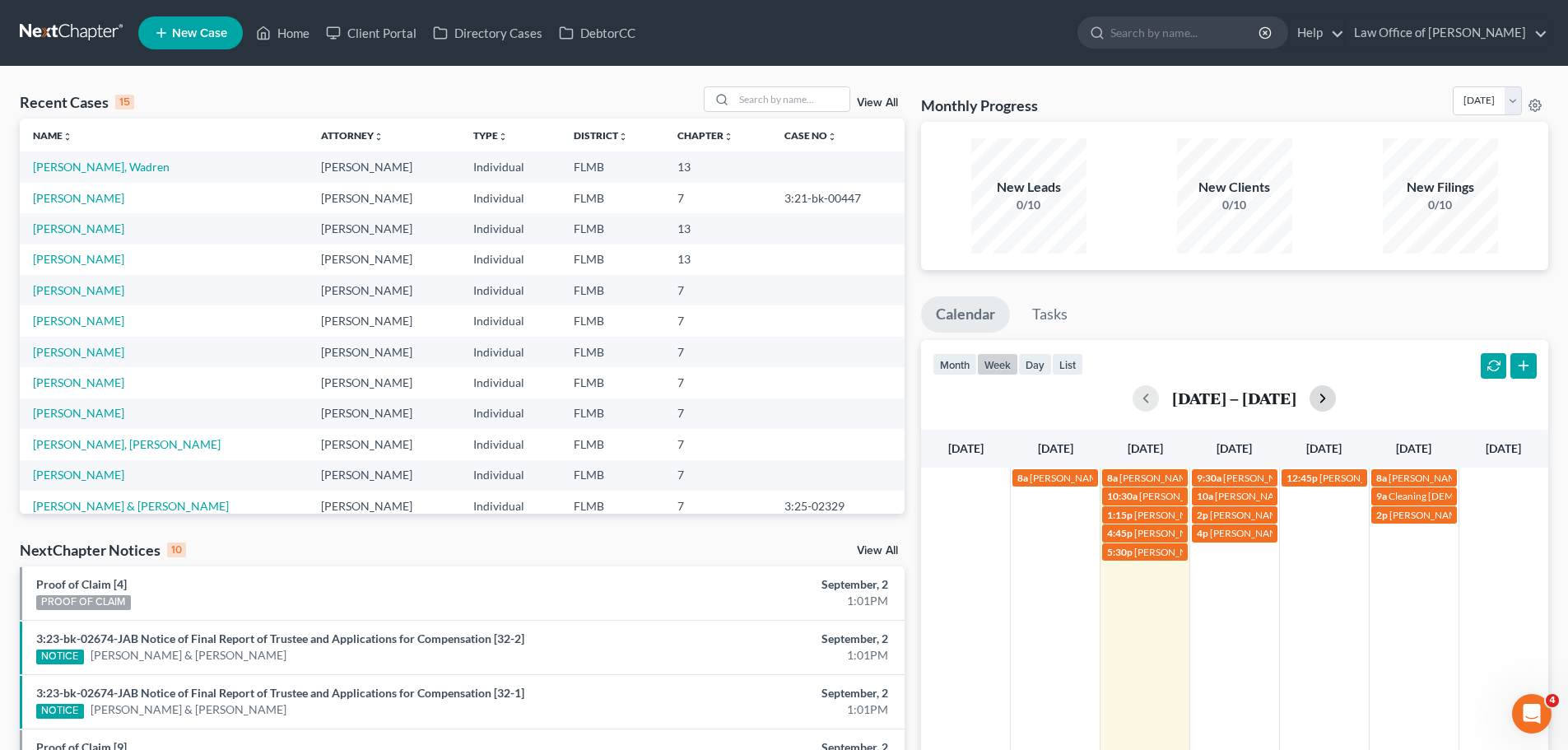
click at [1335, 400] on button "button" at bounding box center [1322, 398] width 26 height 26
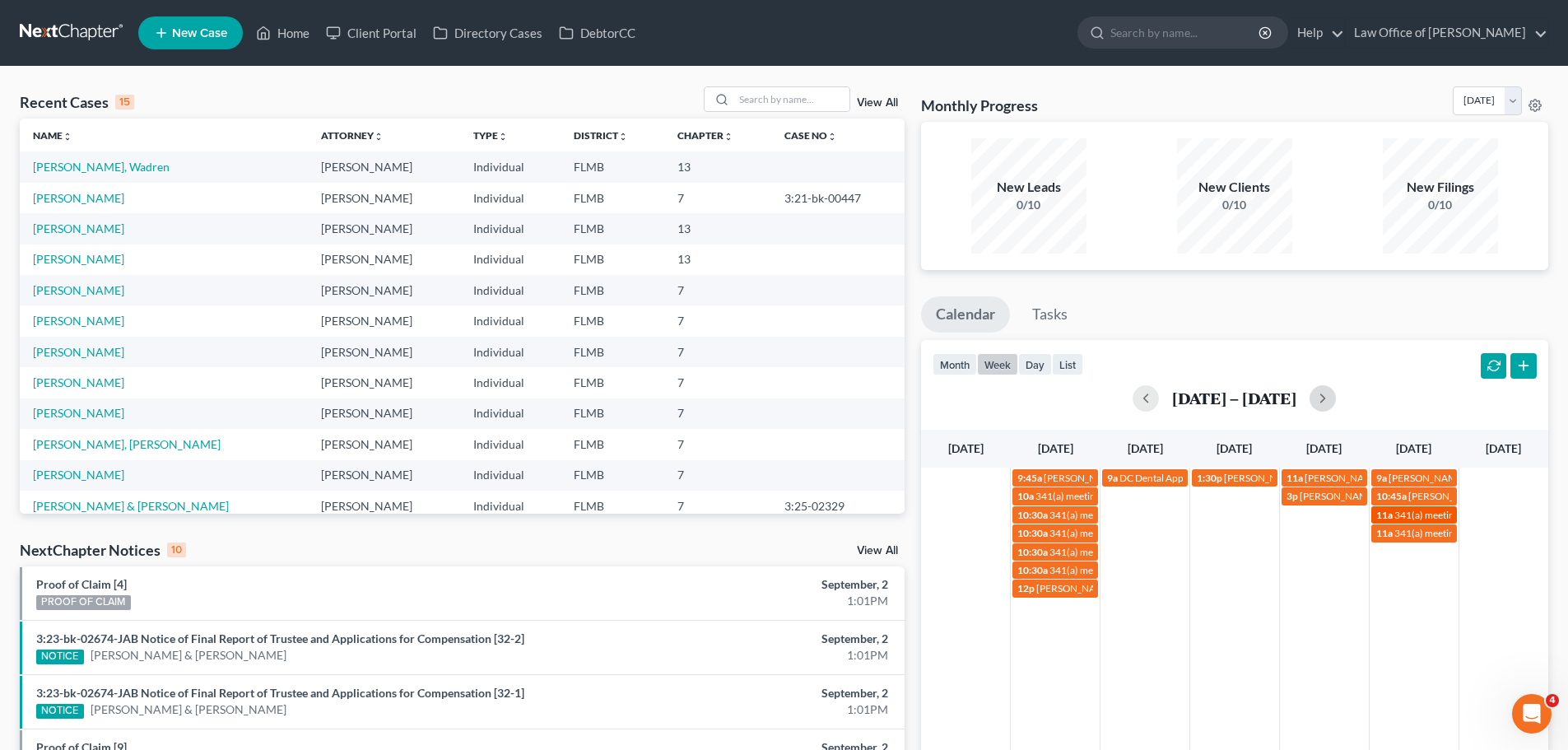
click at [1393, 511] on div "11a 341(a) meeting for [PERSON_NAME]" at bounding box center [1414, 515] width 76 height 13
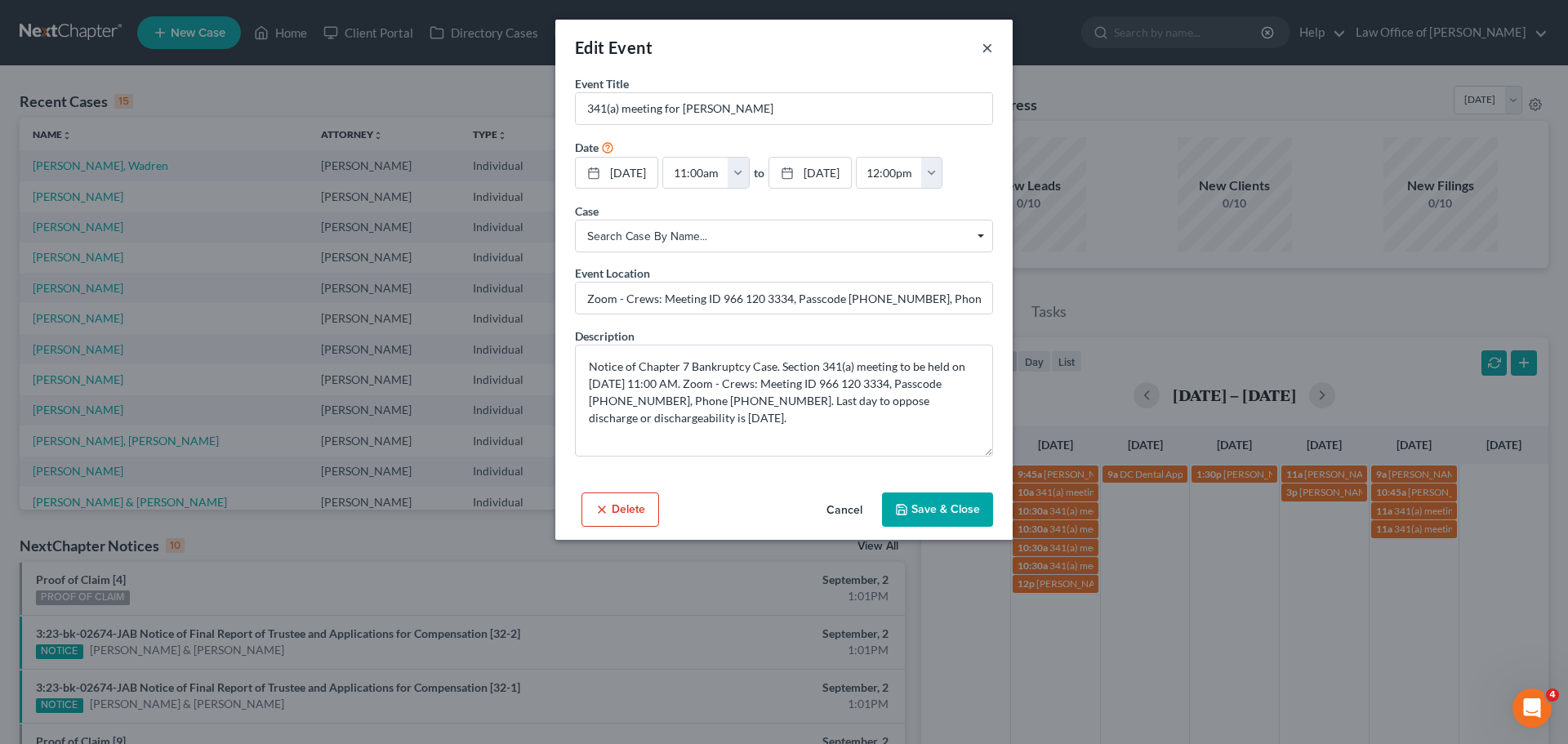
click at [991, 43] on button "×" at bounding box center [986, 48] width 12 height 20
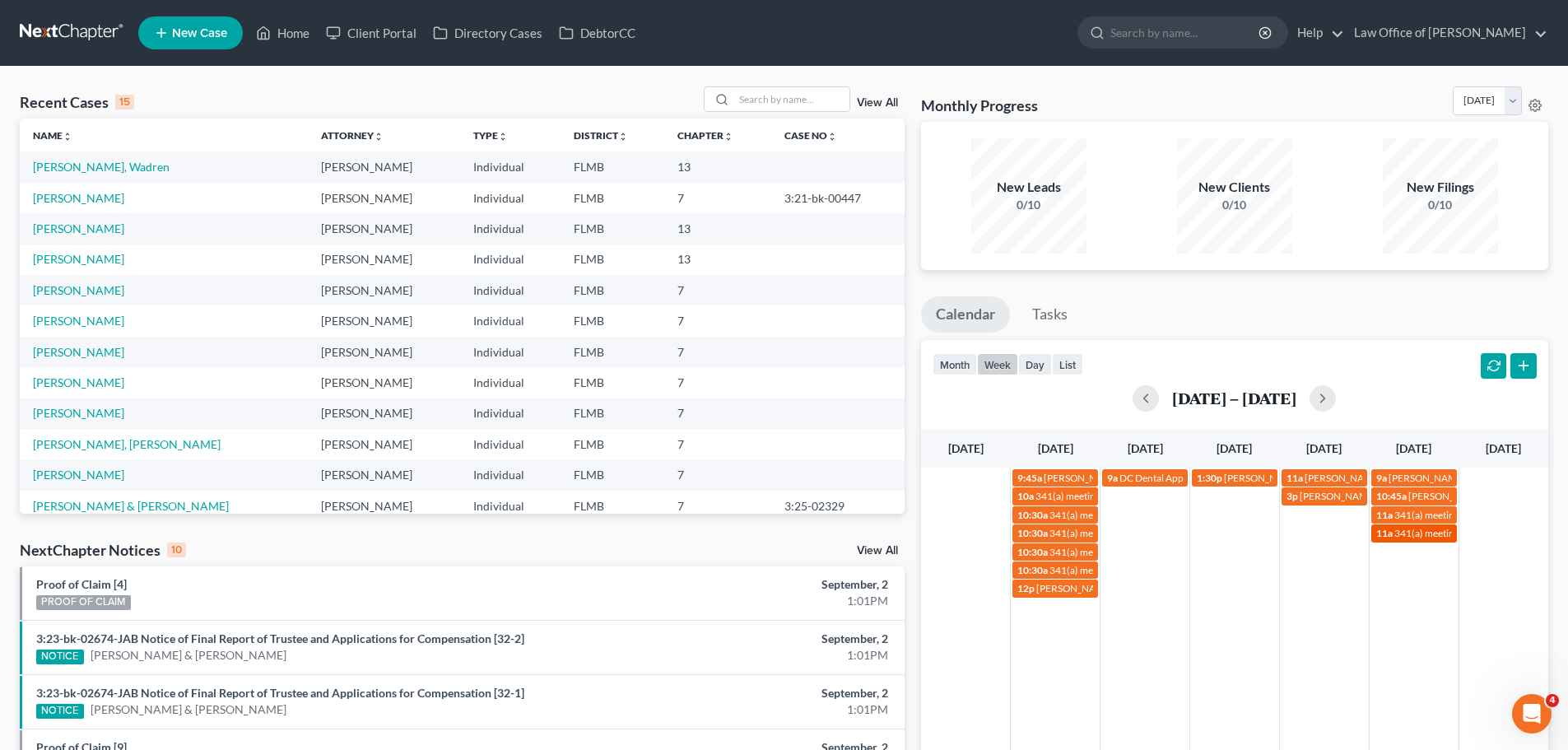
click at [1415, 531] on span "341(a) meeting for [PERSON_NAME]" at bounding box center [1474, 533] width 159 height 13
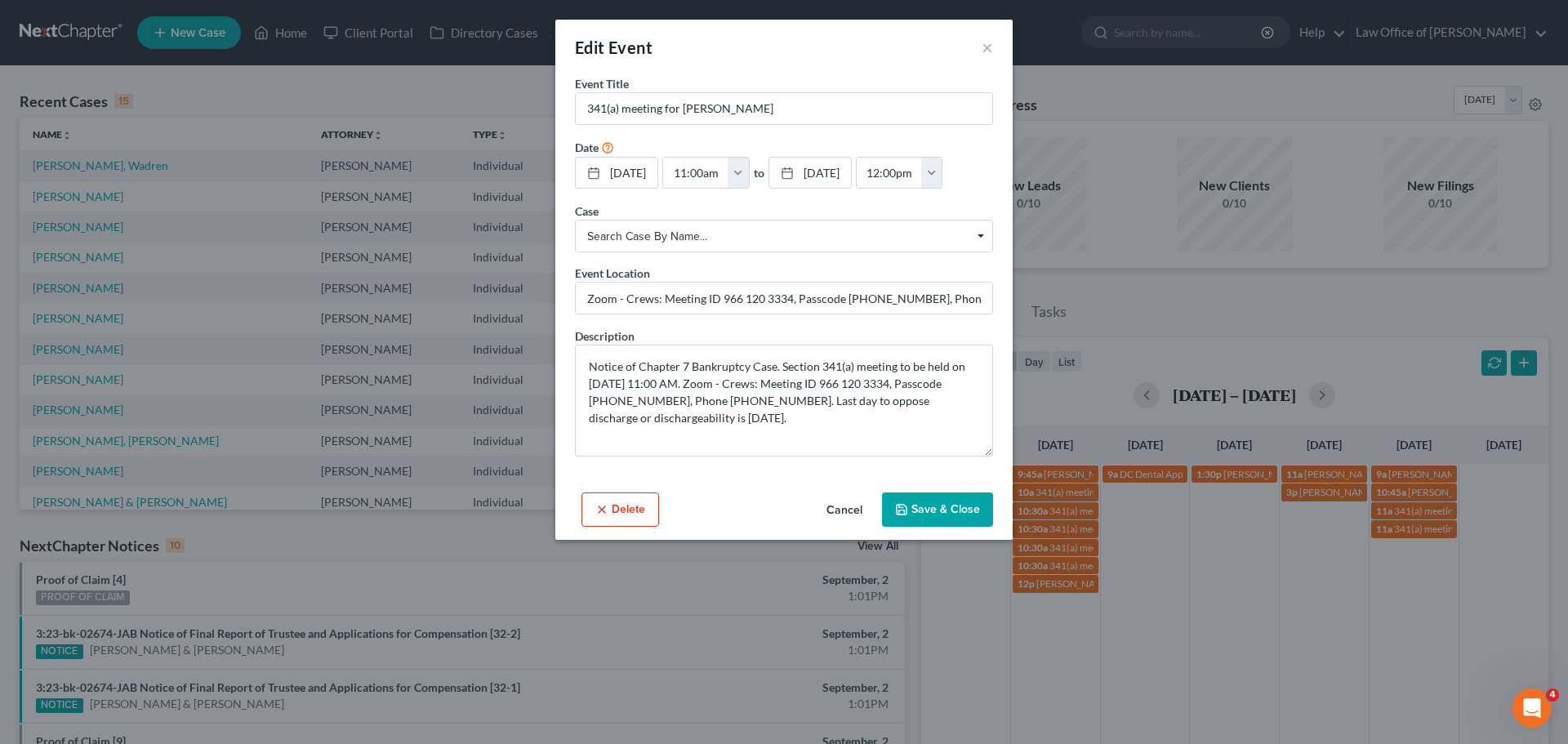
click at [994, 43] on div "Edit Event ×" at bounding box center [784, 48] width 457 height 56
click at [989, 49] on button "×" at bounding box center [986, 48] width 12 height 20
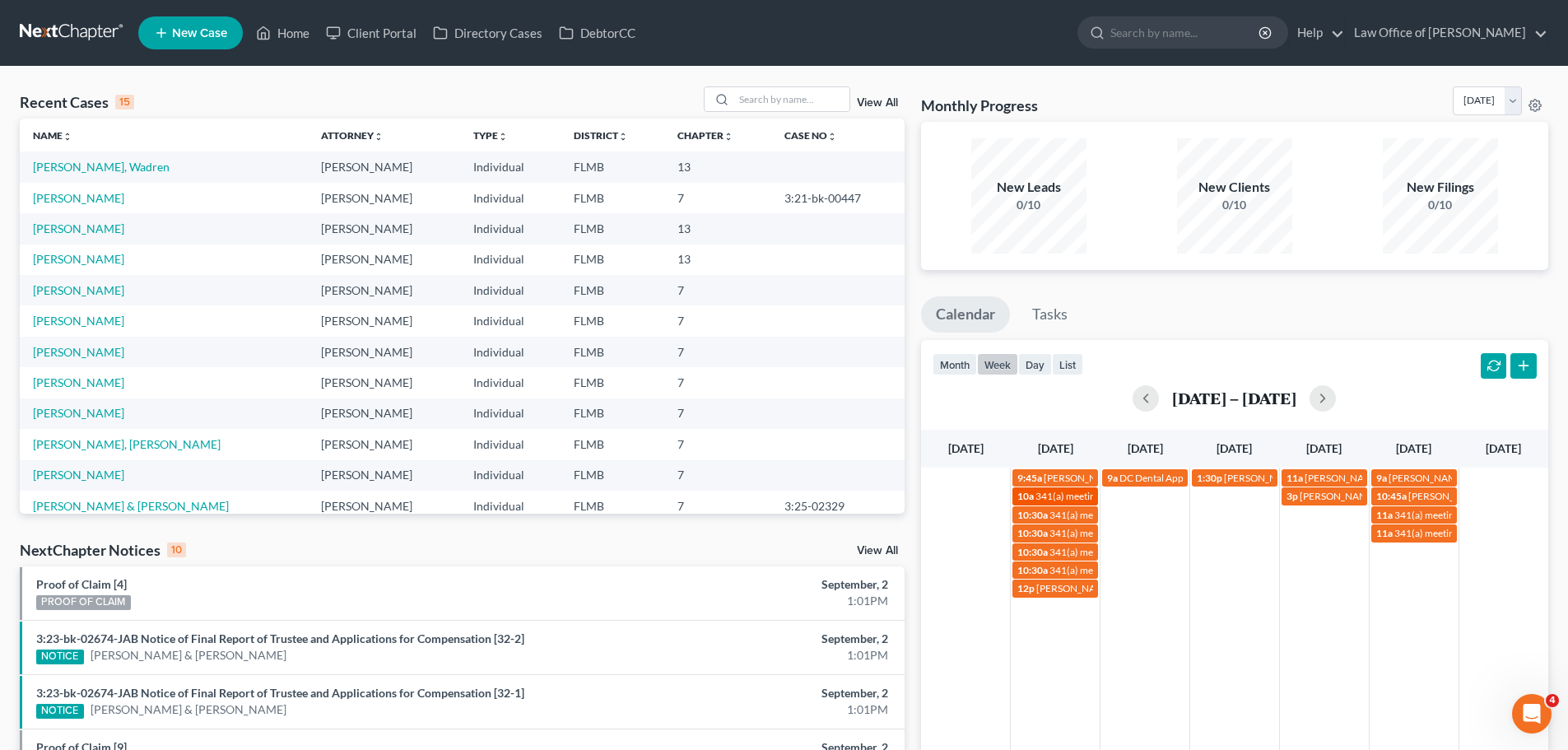
click at [1069, 494] on span "341(a) meeting for [PERSON_NAME]" at bounding box center [1115, 496] width 159 height 13
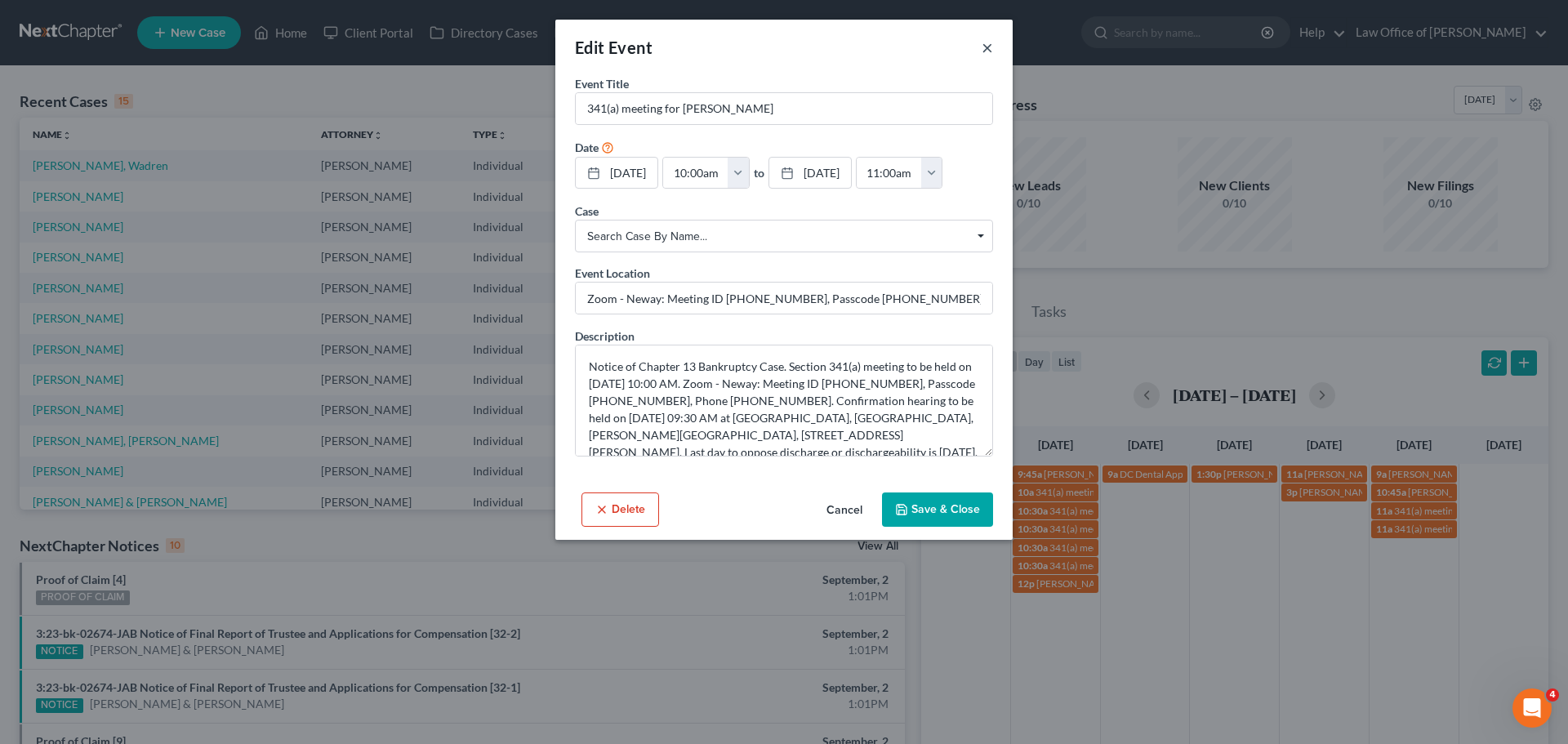
click at [981, 43] on button "×" at bounding box center [986, 48] width 12 height 20
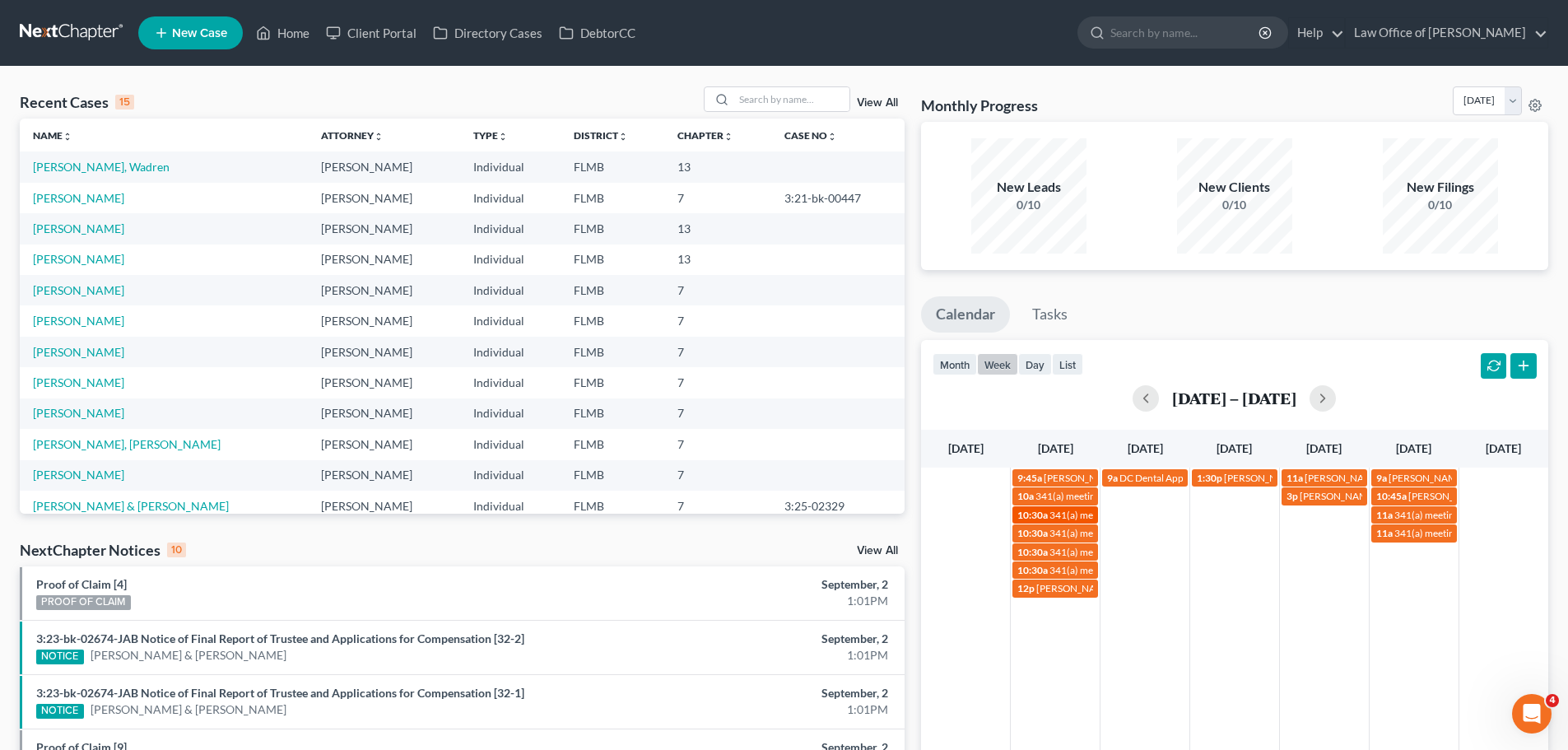
click at [1036, 516] on span "10:30a" at bounding box center [1032, 515] width 31 height 13
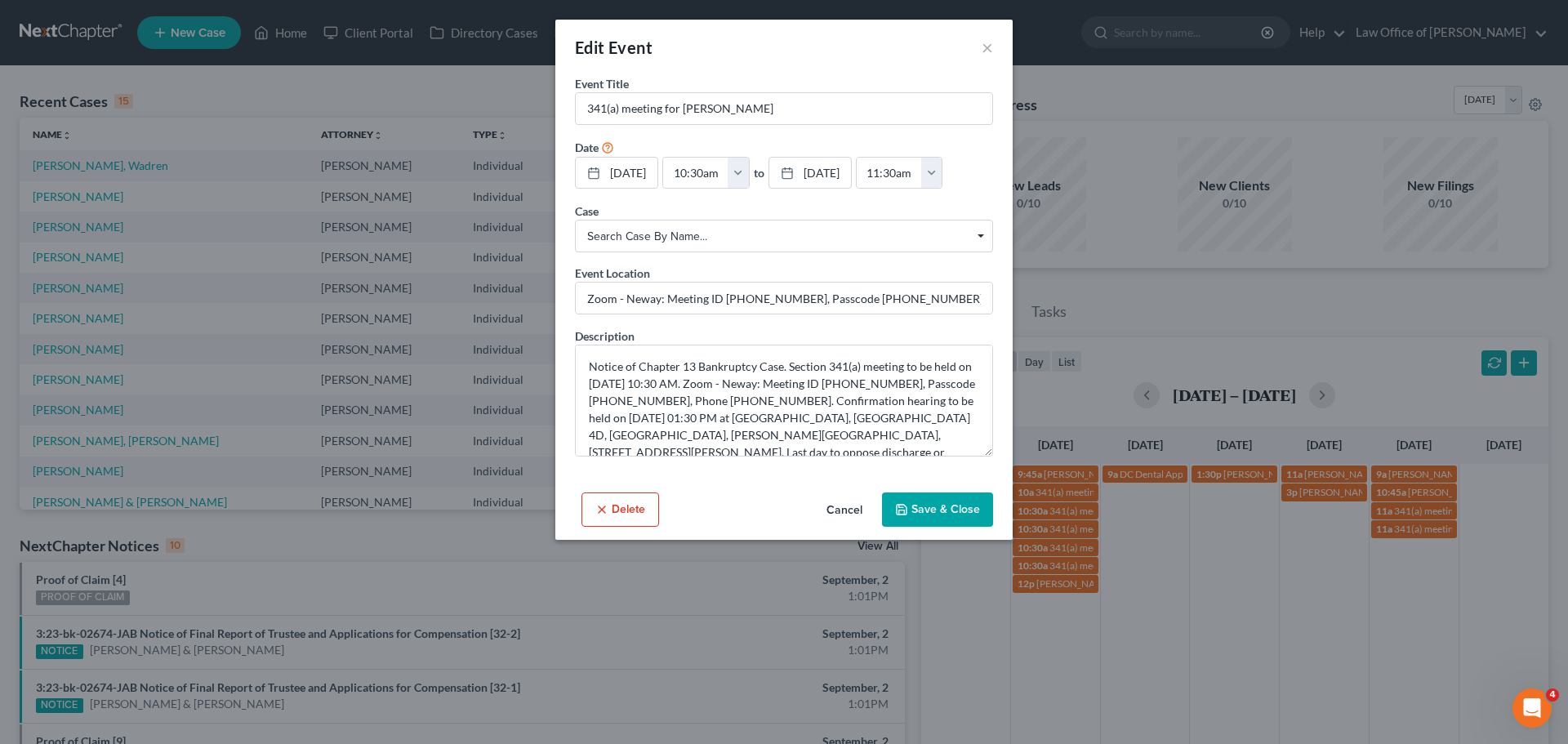
click at [994, 46] on div "Edit Event ×" at bounding box center [784, 48] width 457 height 56
click at [987, 46] on button "×" at bounding box center [986, 48] width 12 height 20
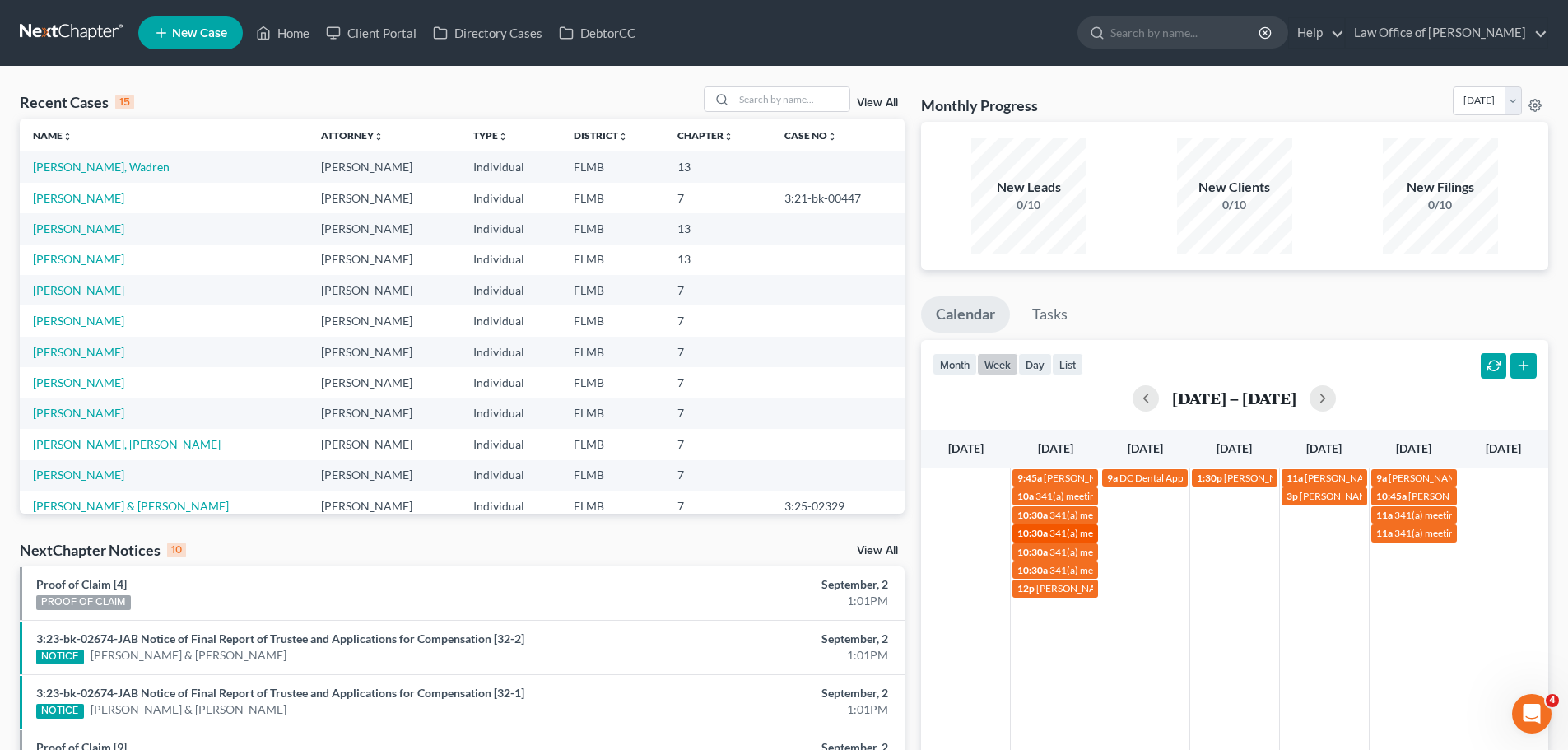
click at [1048, 534] on div "10:30a 341(a) meeting for [PERSON_NAME]" at bounding box center [1055, 533] width 76 height 13
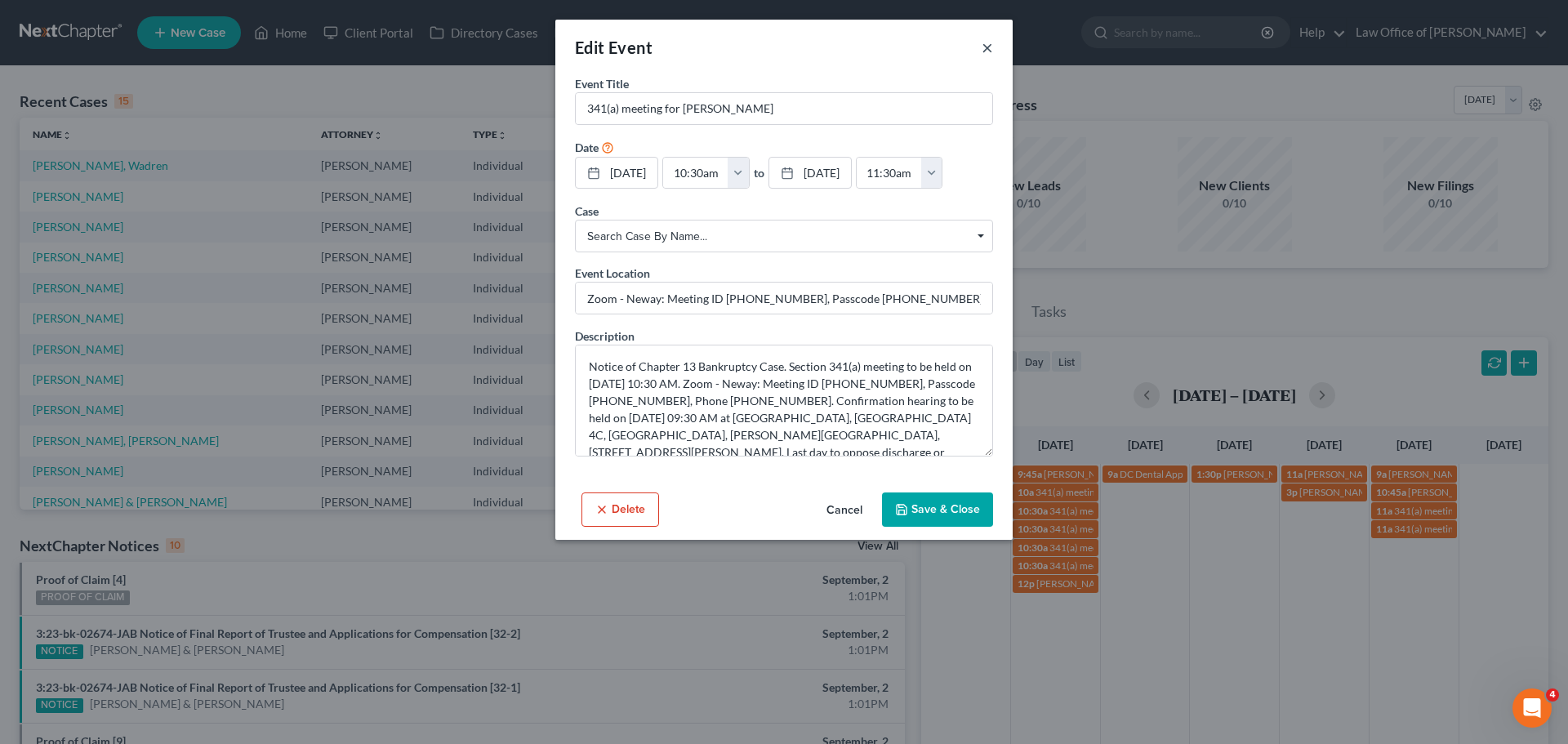
click at [982, 43] on button "×" at bounding box center [986, 48] width 12 height 20
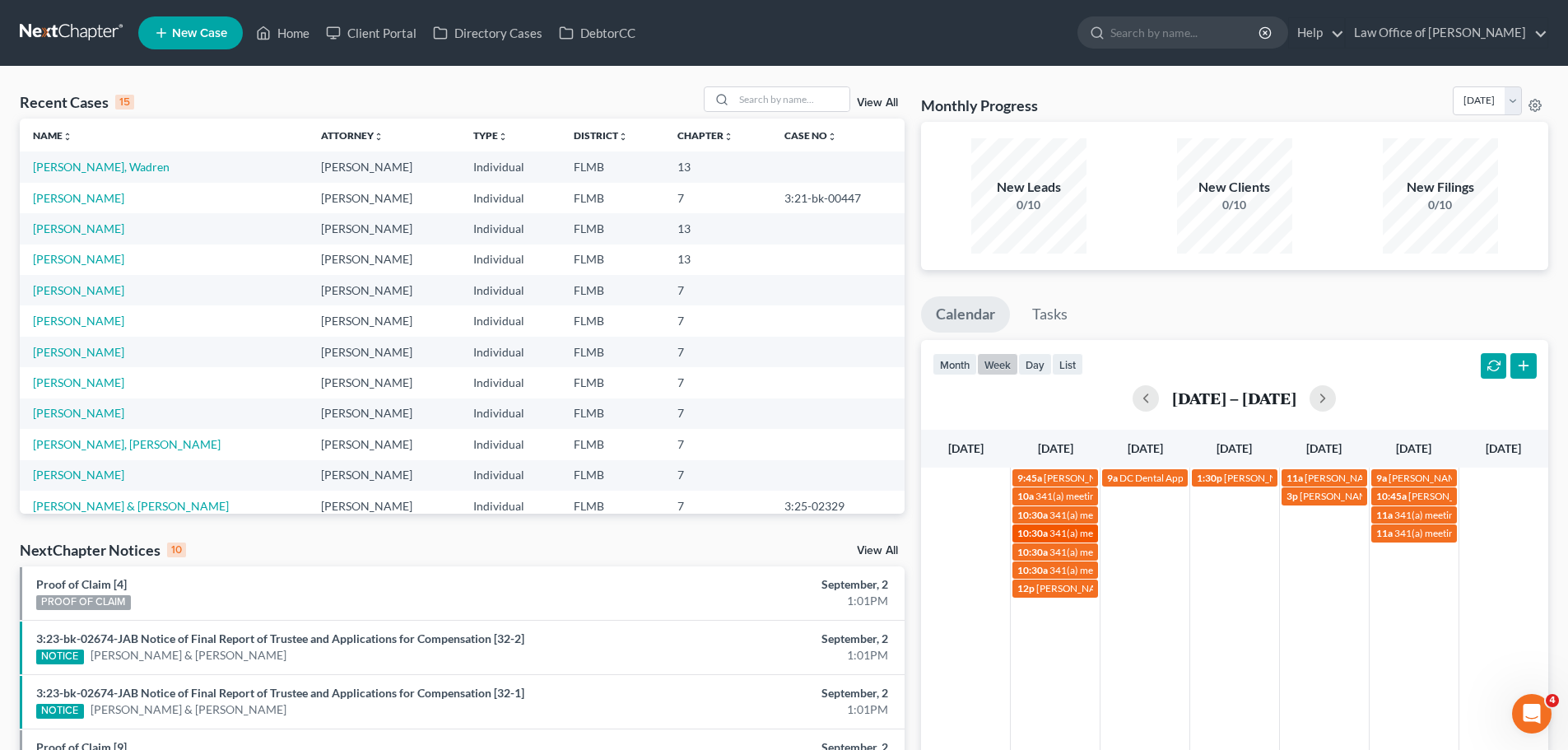
click at [1053, 532] on span "341(a) meeting for [PERSON_NAME]" at bounding box center [1129, 533] width 159 height 13
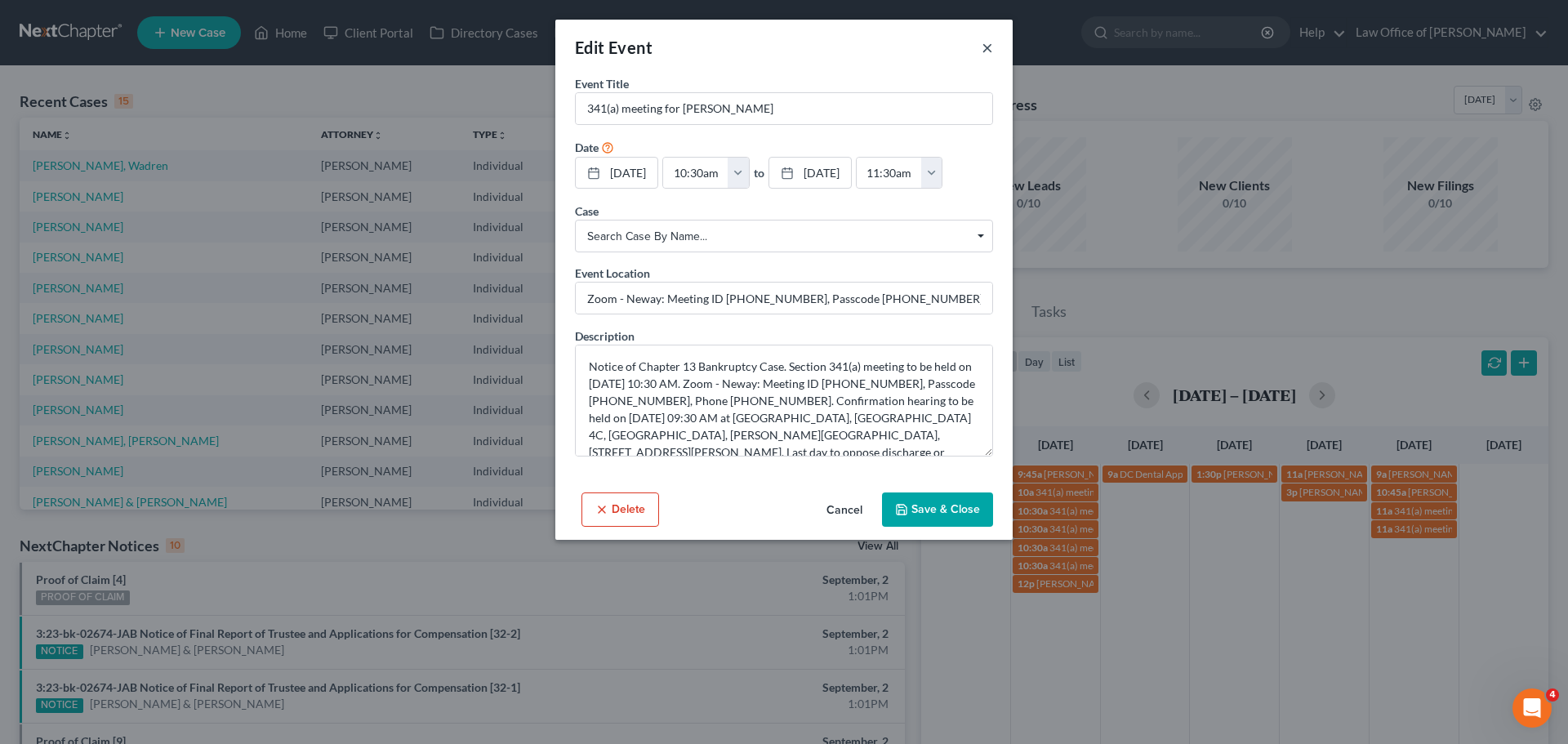
click at [981, 44] on div "Edit Event ×" at bounding box center [784, 48] width 457 height 56
click at [990, 49] on button "×" at bounding box center [986, 48] width 12 height 20
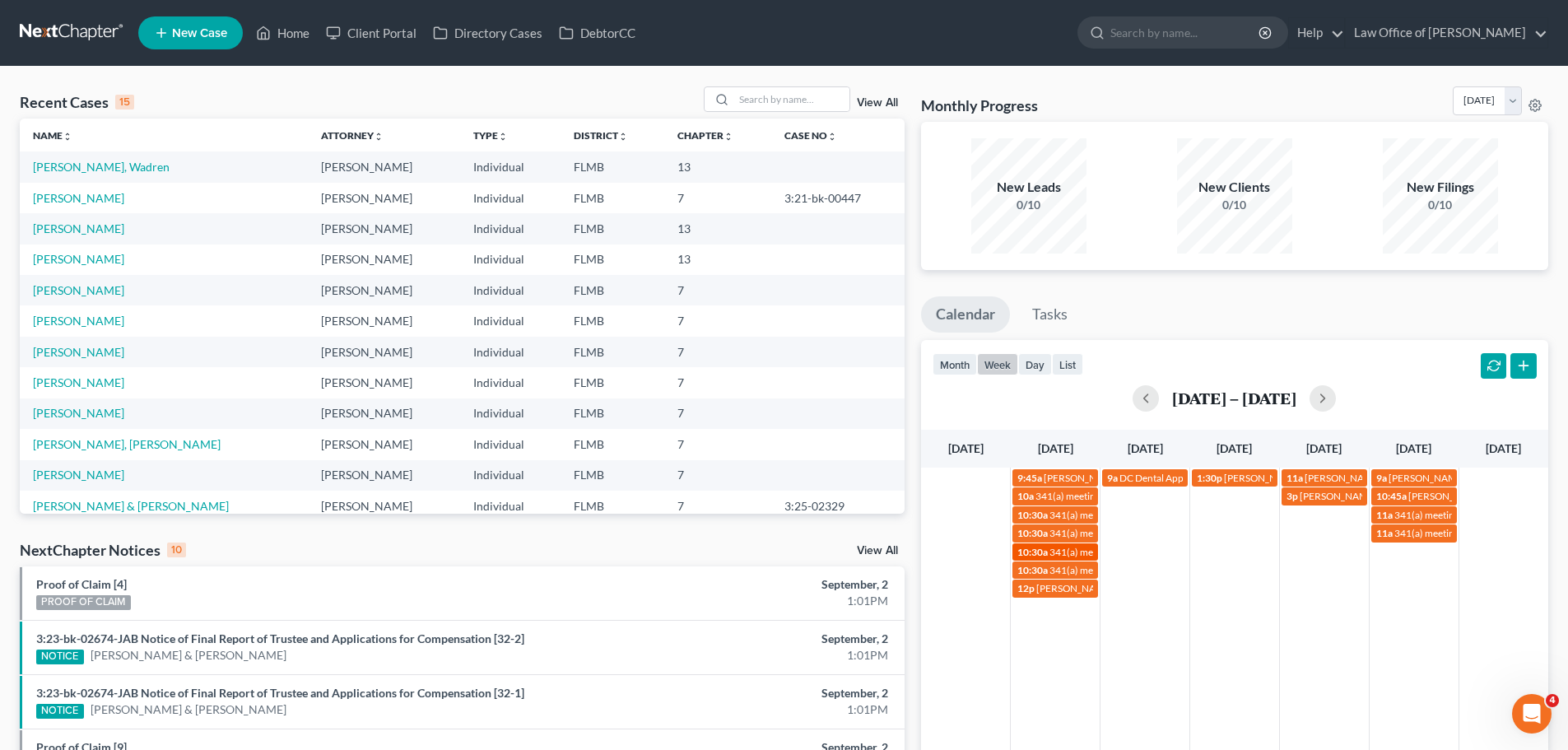
click at [1065, 552] on span "341(a) meeting for [PERSON_NAME]" at bounding box center [1129, 552] width 159 height 13
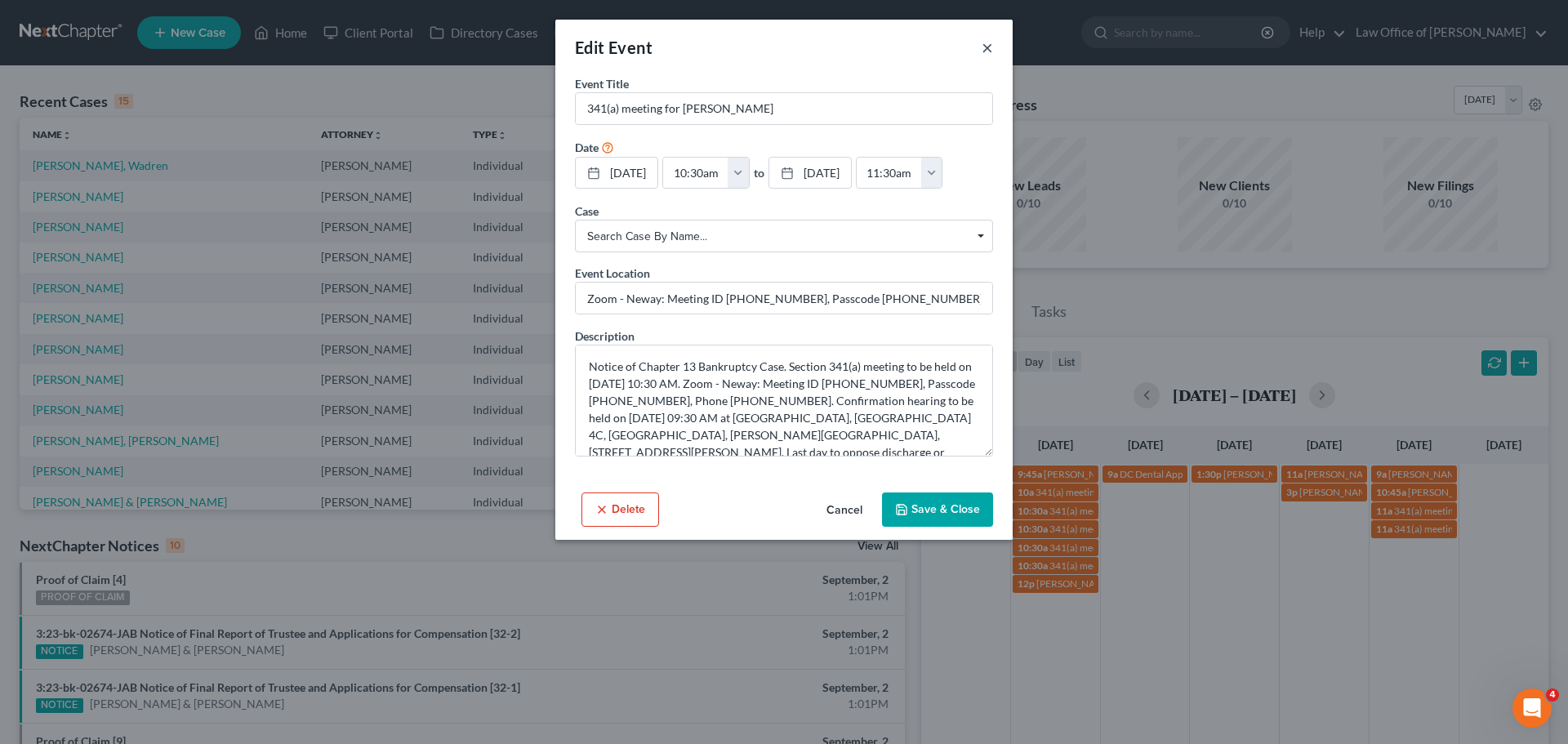
click at [985, 48] on button "×" at bounding box center [986, 48] width 12 height 20
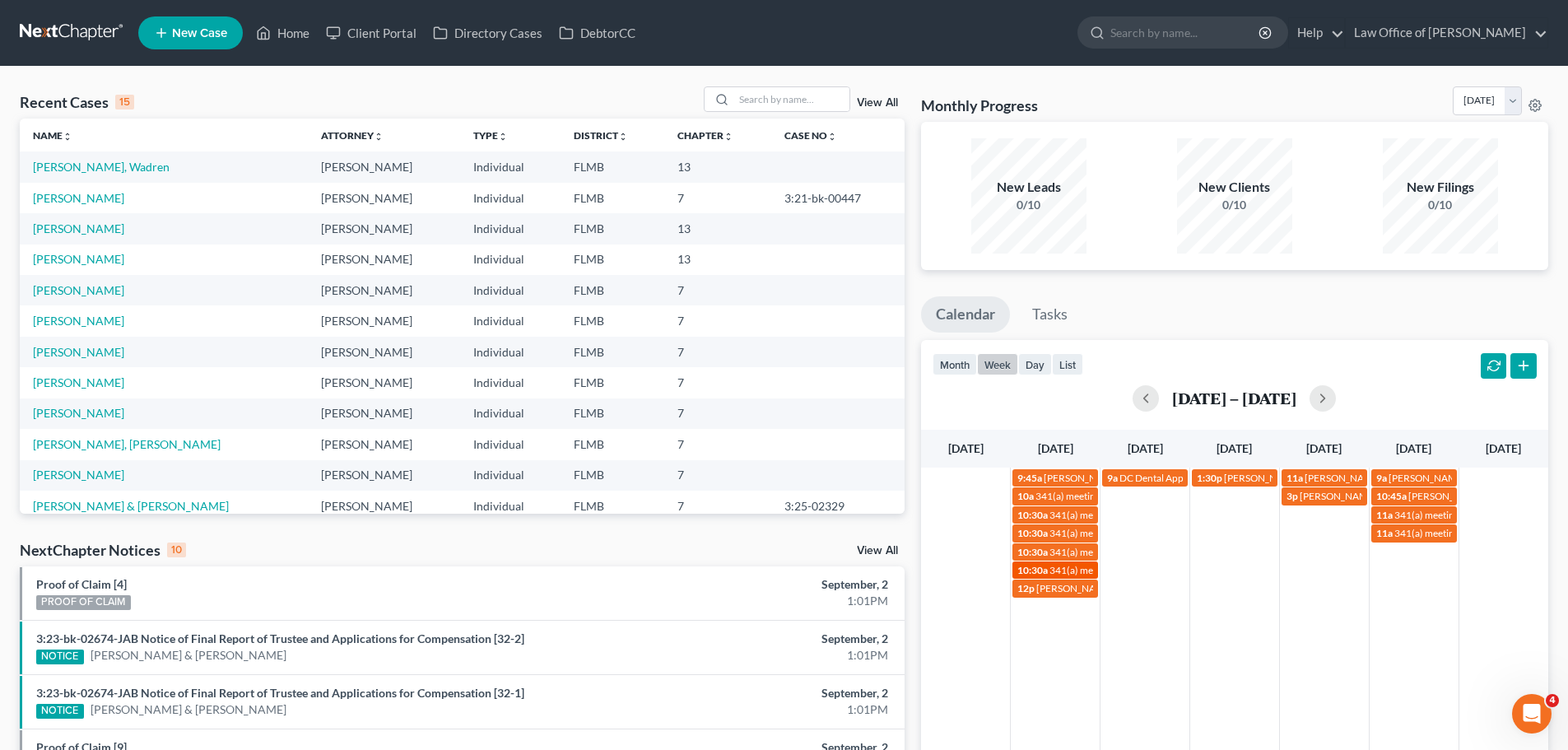
click at [1049, 570] on div "10:30a 341(a) meeting for [PERSON_NAME]" at bounding box center [1055, 570] width 76 height 13
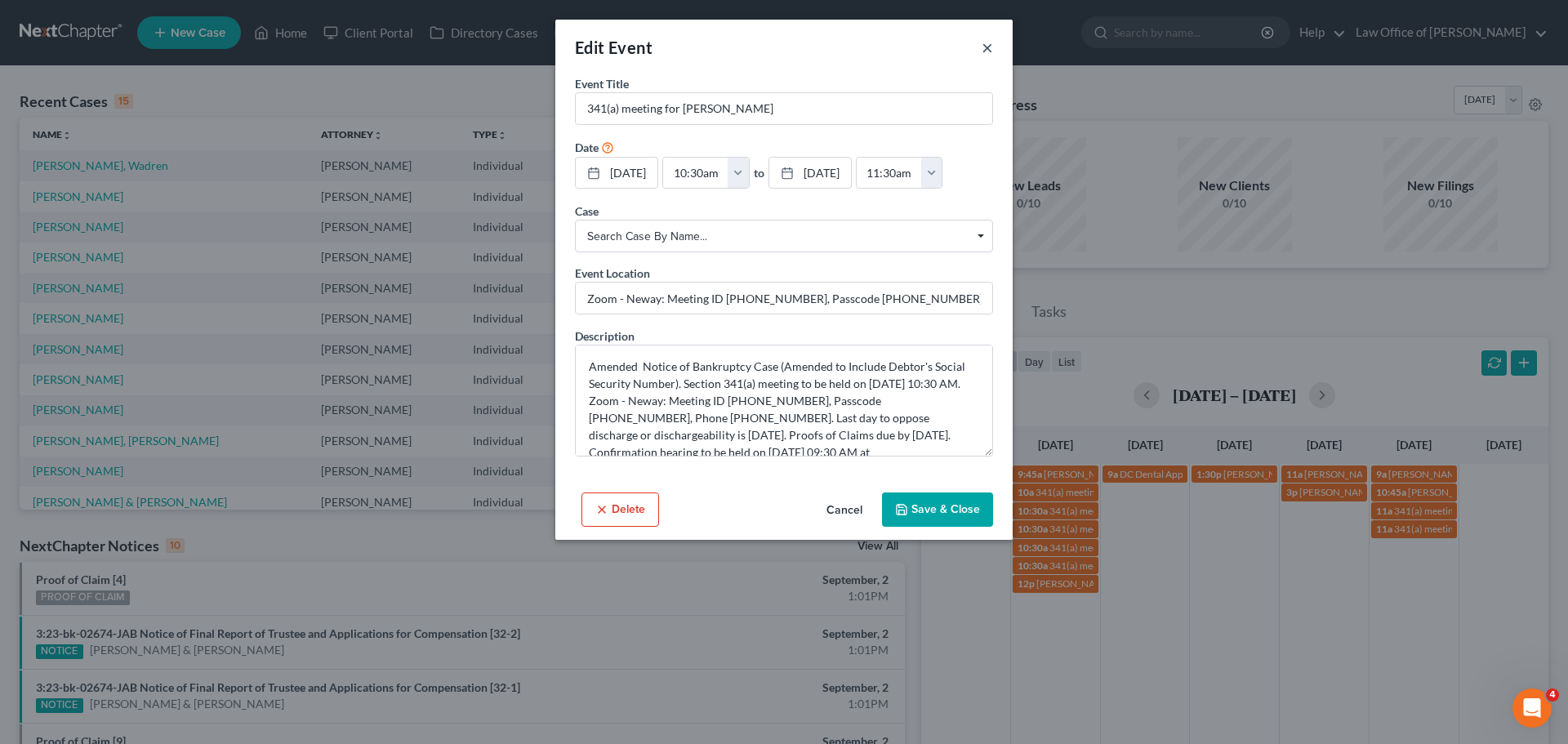
click at [986, 52] on button "×" at bounding box center [986, 48] width 12 height 20
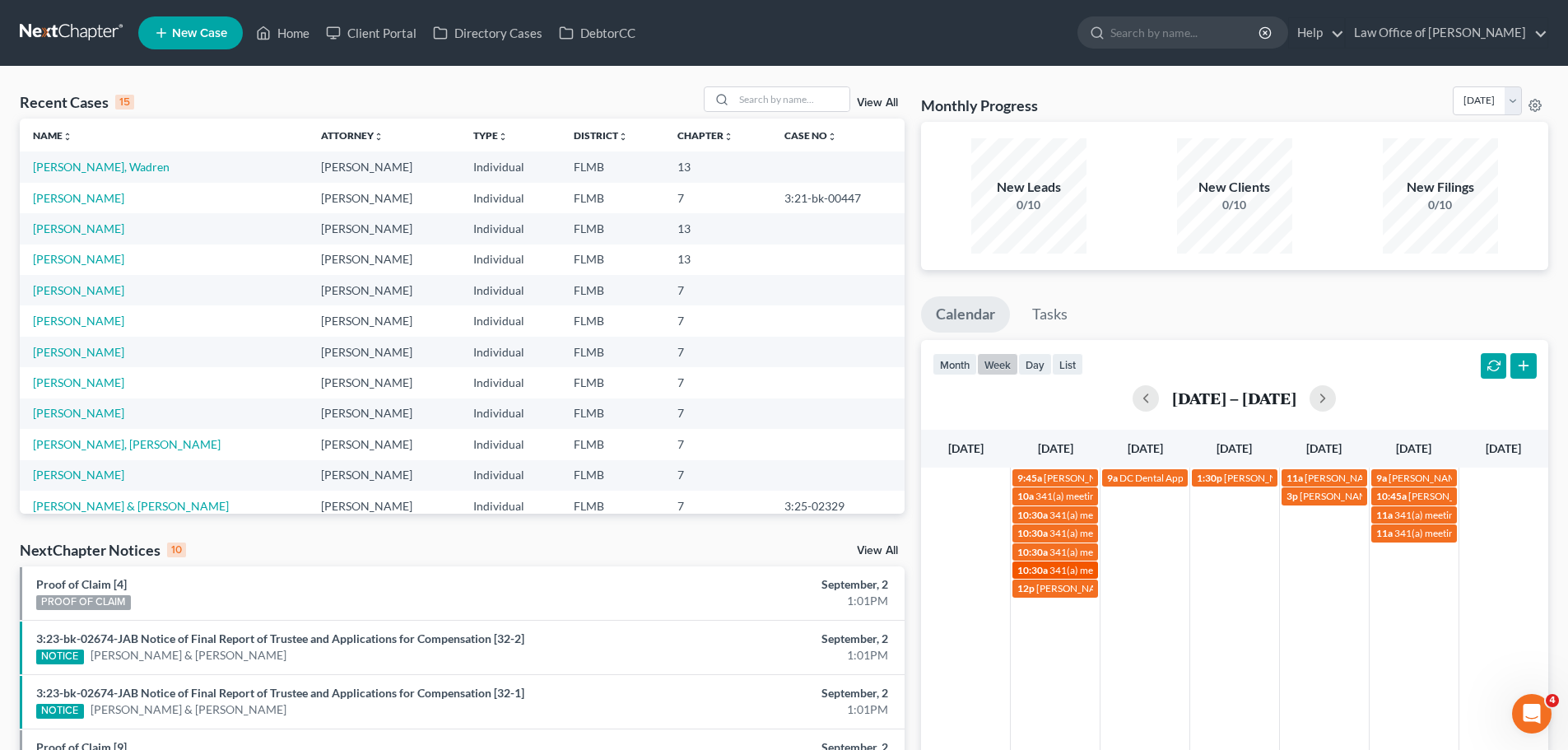
click at [1037, 571] on span "10:30a" at bounding box center [1032, 570] width 31 height 13
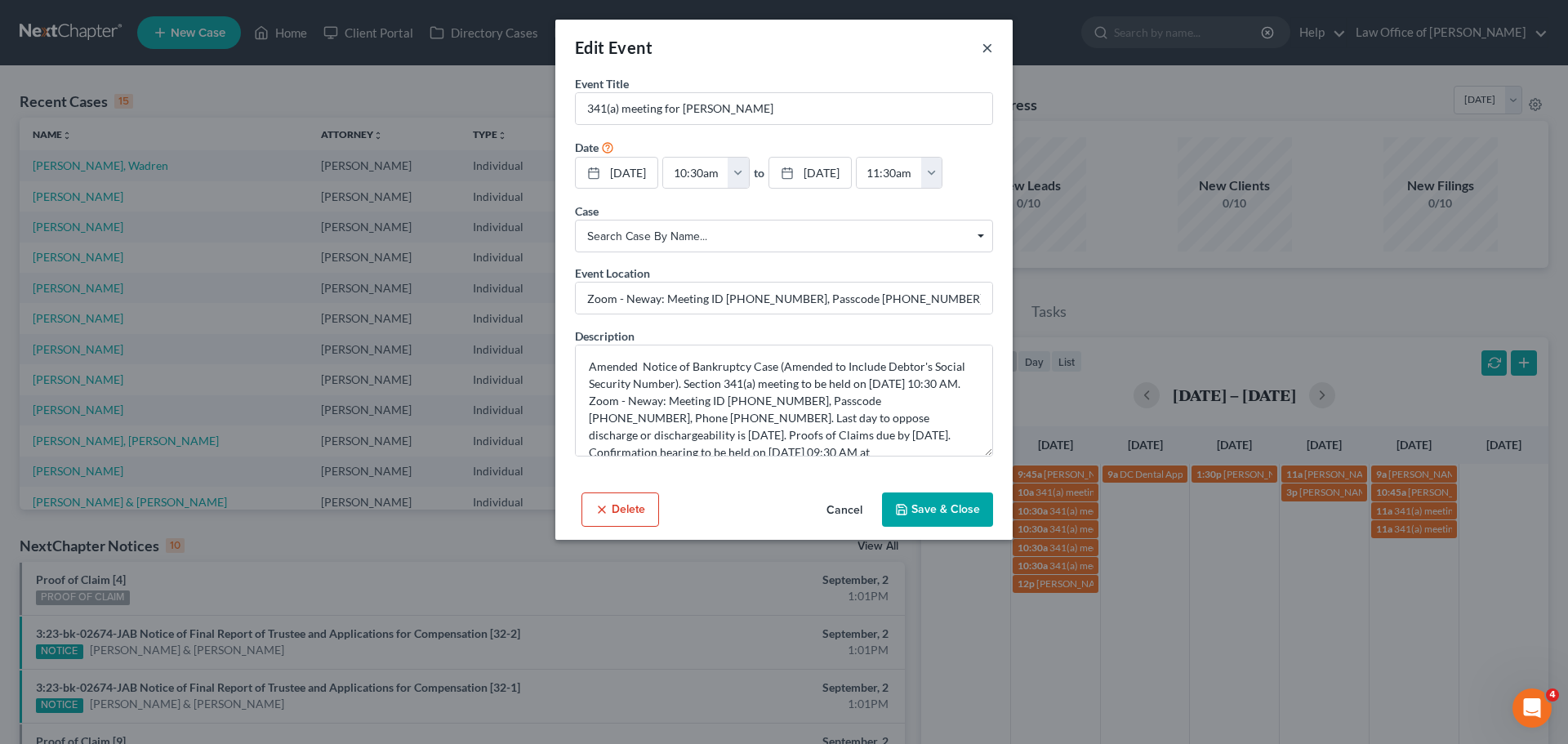
click at [989, 52] on button "×" at bounding box center [986, 48] width 12 height 20
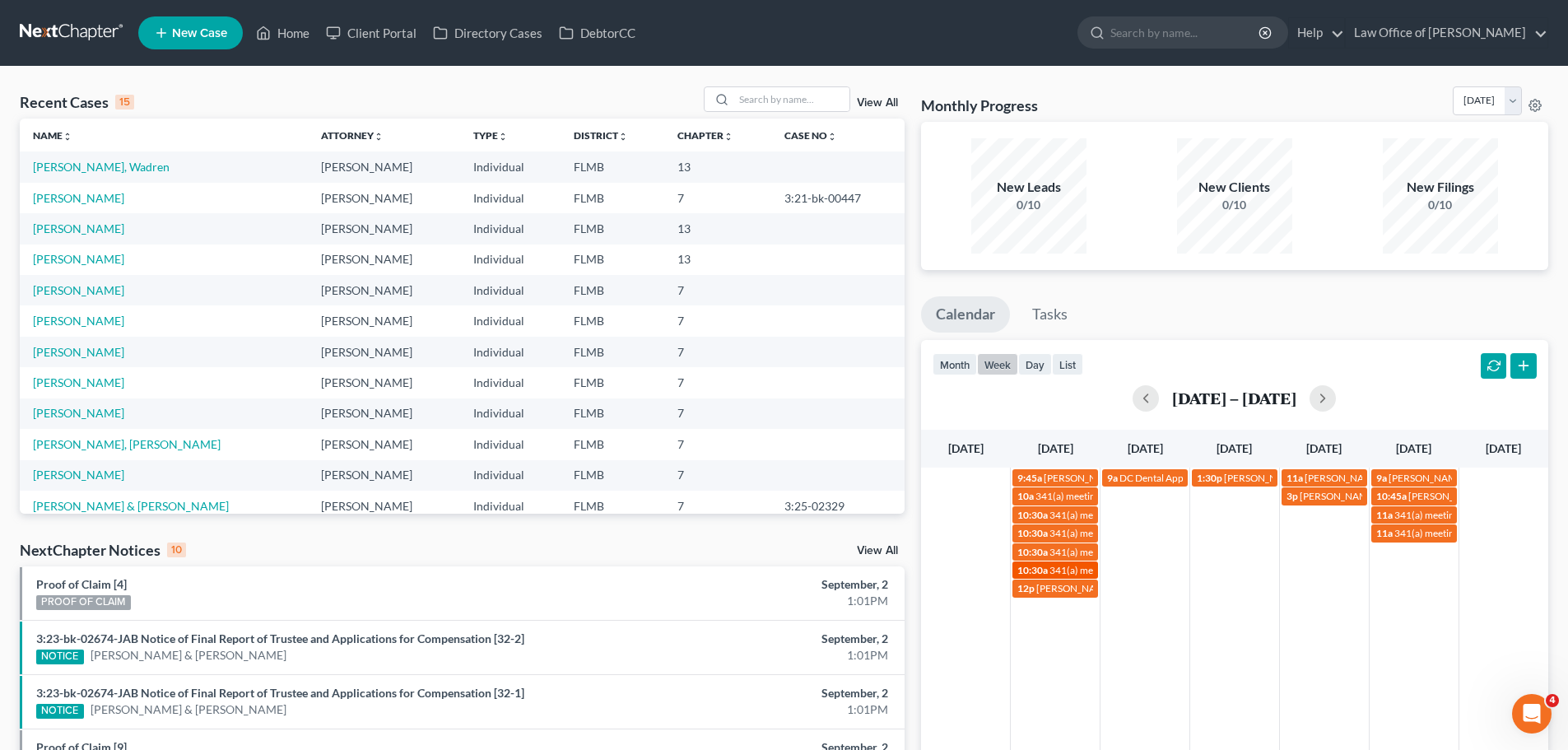
click at [1073, 575] on span "341(a) meeting for [PERSON_NAME]" at bounding box center [1129, 570] width 159 height 13
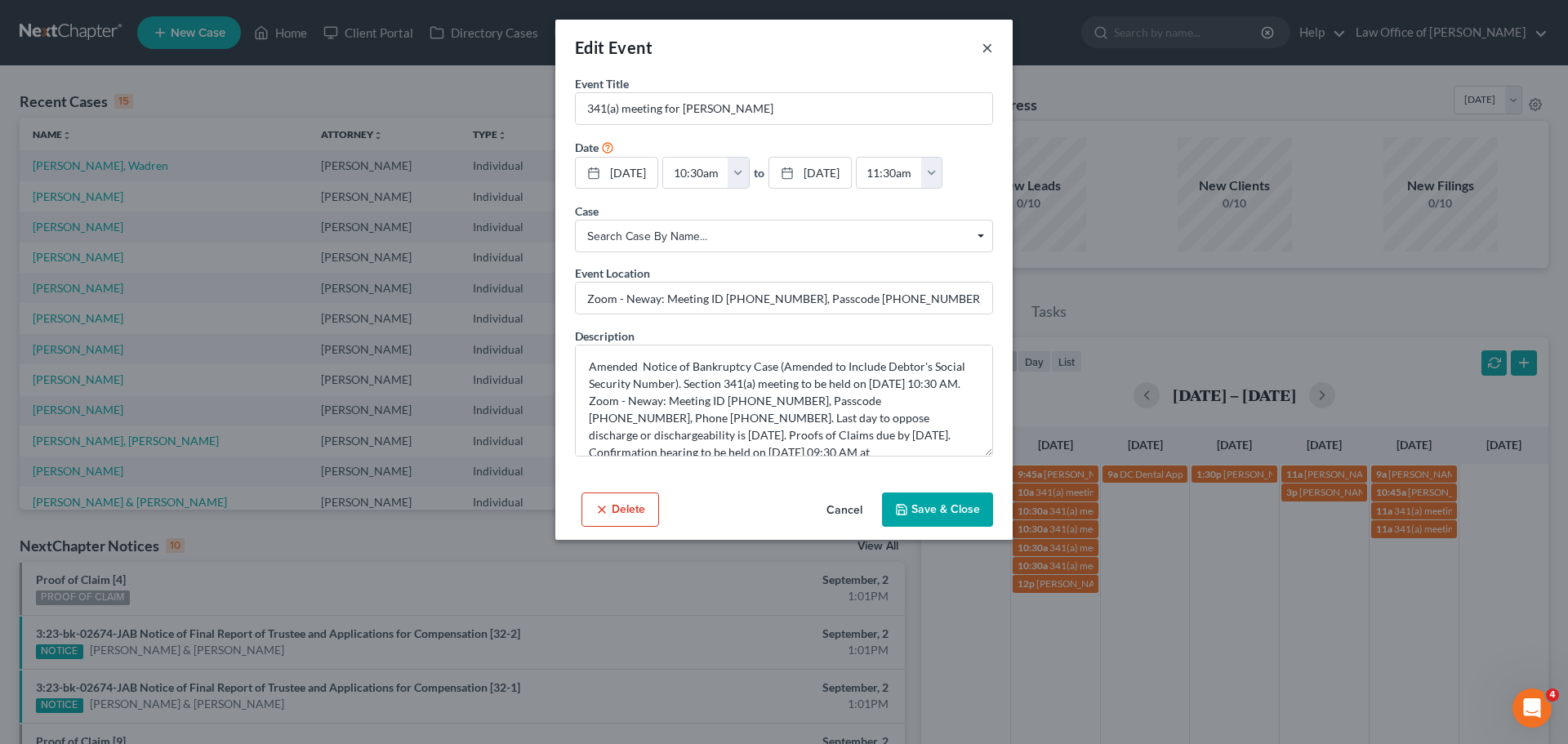
click at [989, 47] on button "×" at bounding box center [986, 48] width 12 height 20
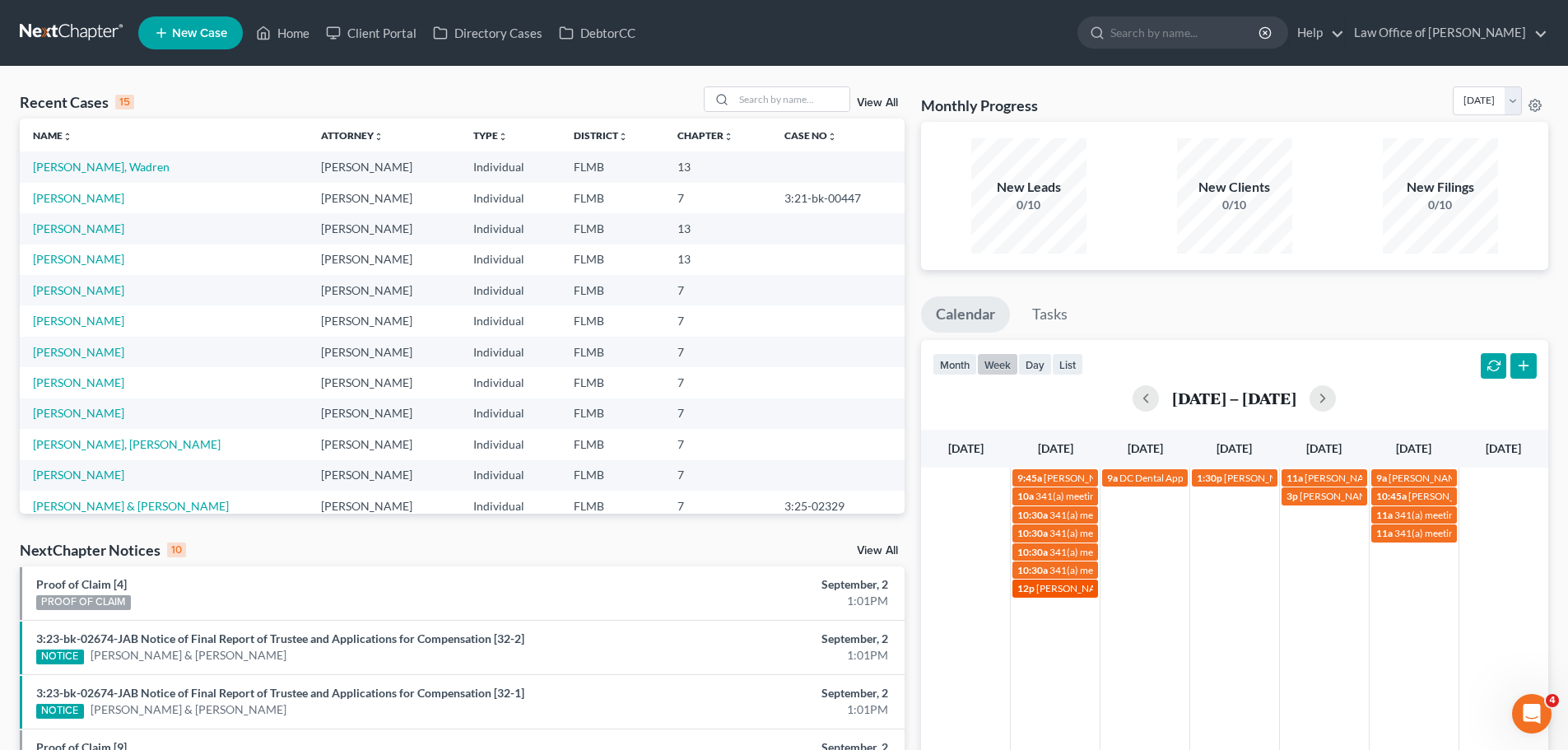
click at [1049, 593] on span "[PERSON_NAME]- [EMAIL_ADDRESS][DOMAIN_NAME]" at bounding box center [1159, 588] width 247 height 13
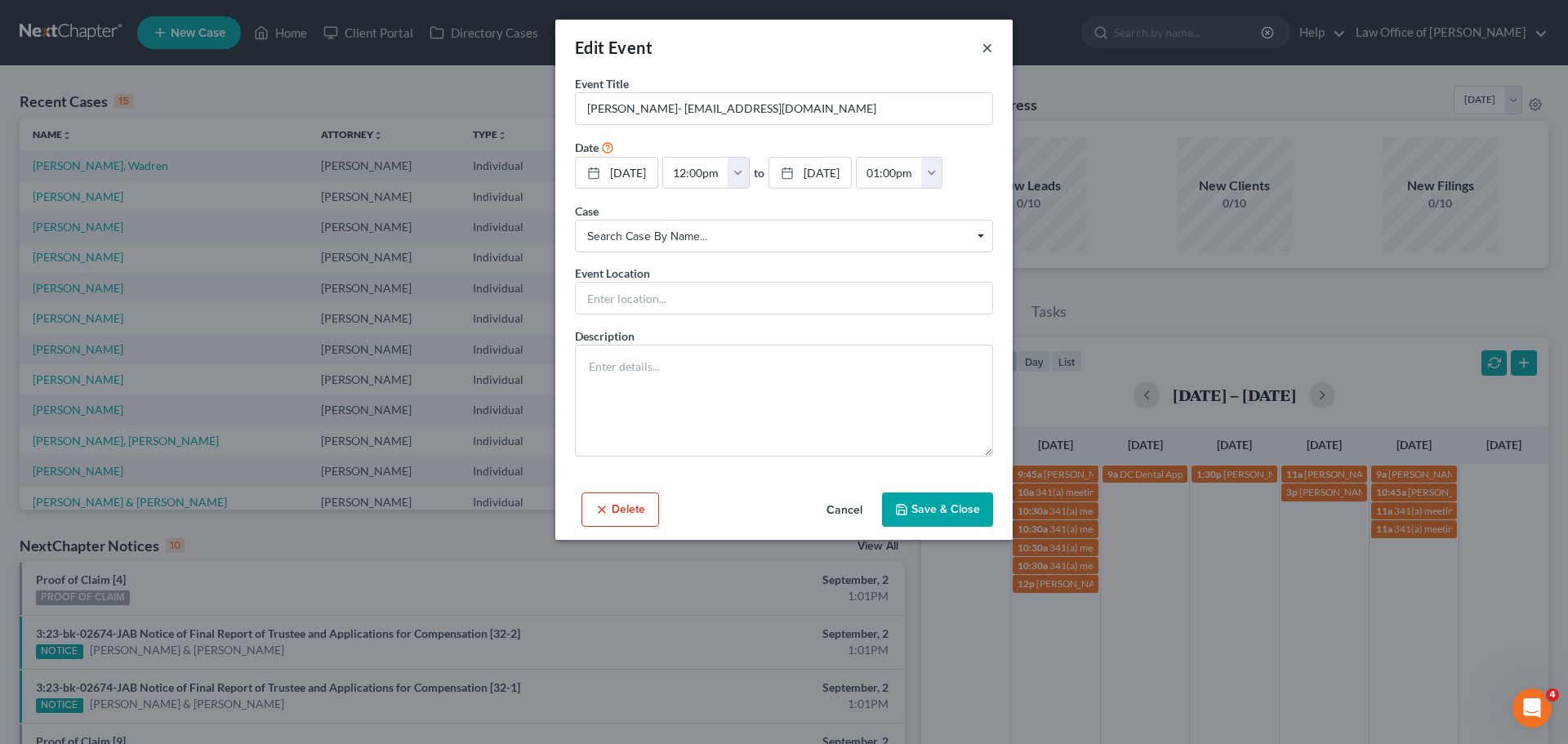
click at [990, 50] on button "×" at bounding box center [986, 48] width 12 height 20
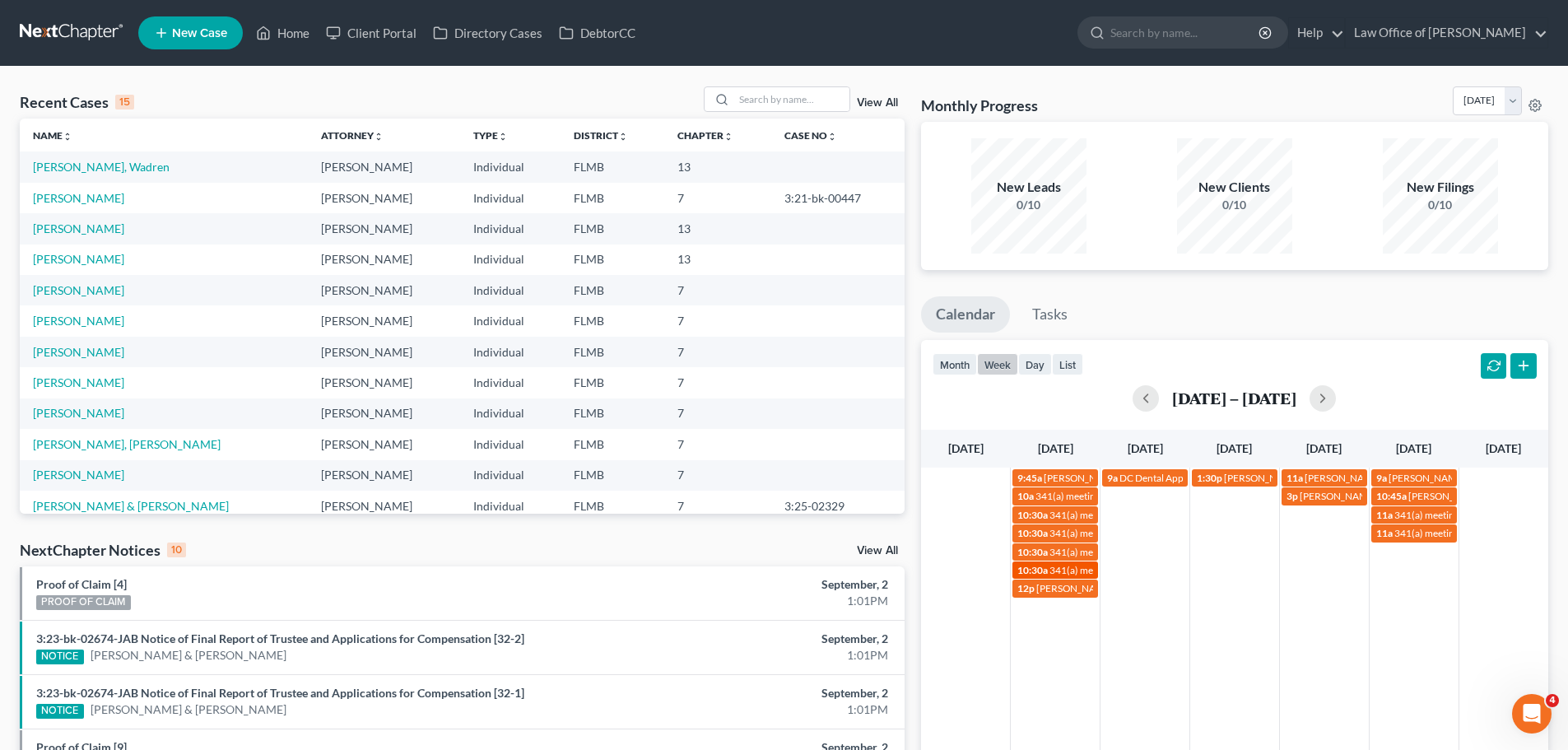
click at [1086, 562] on link "10:30a 341(a) meeting for [PERSON_NAME]" at bounding box center [1055, 569] width 86 height 17
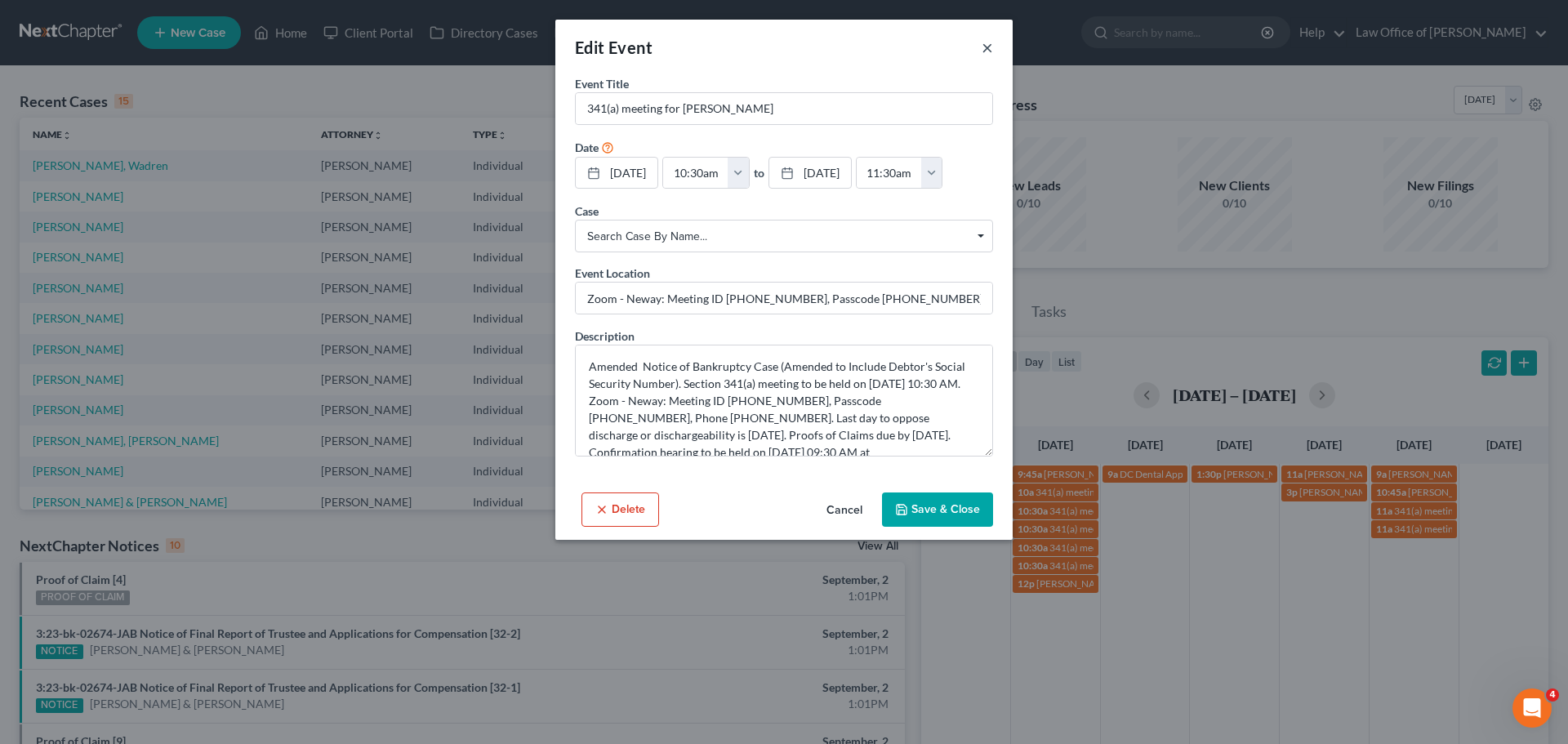
click at [989, 49] on button "×" at bounding box center [986, 48] width 12 height 20
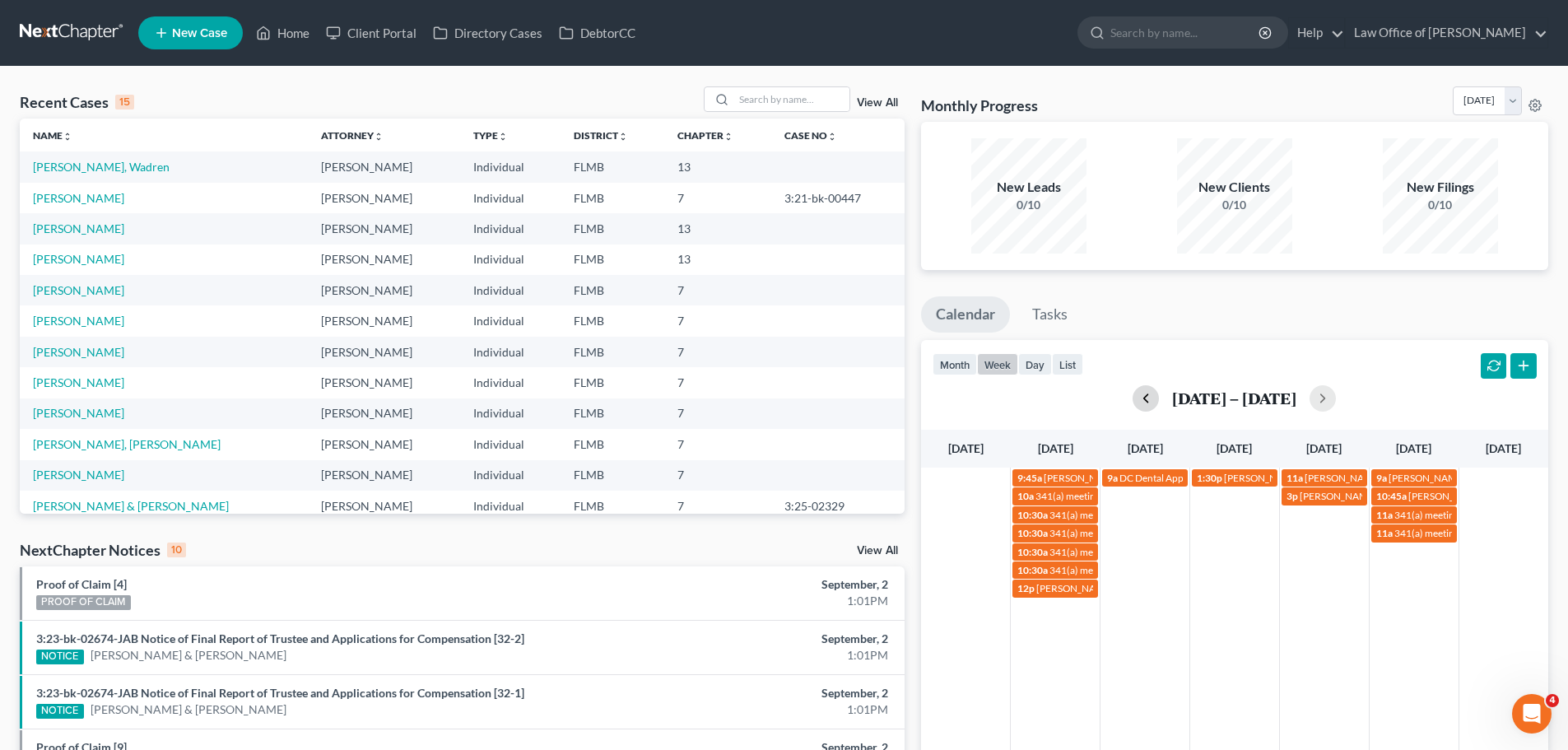
click at [1145, 402] on button "button" at bounding box center [1145, 398] width 26 height 26
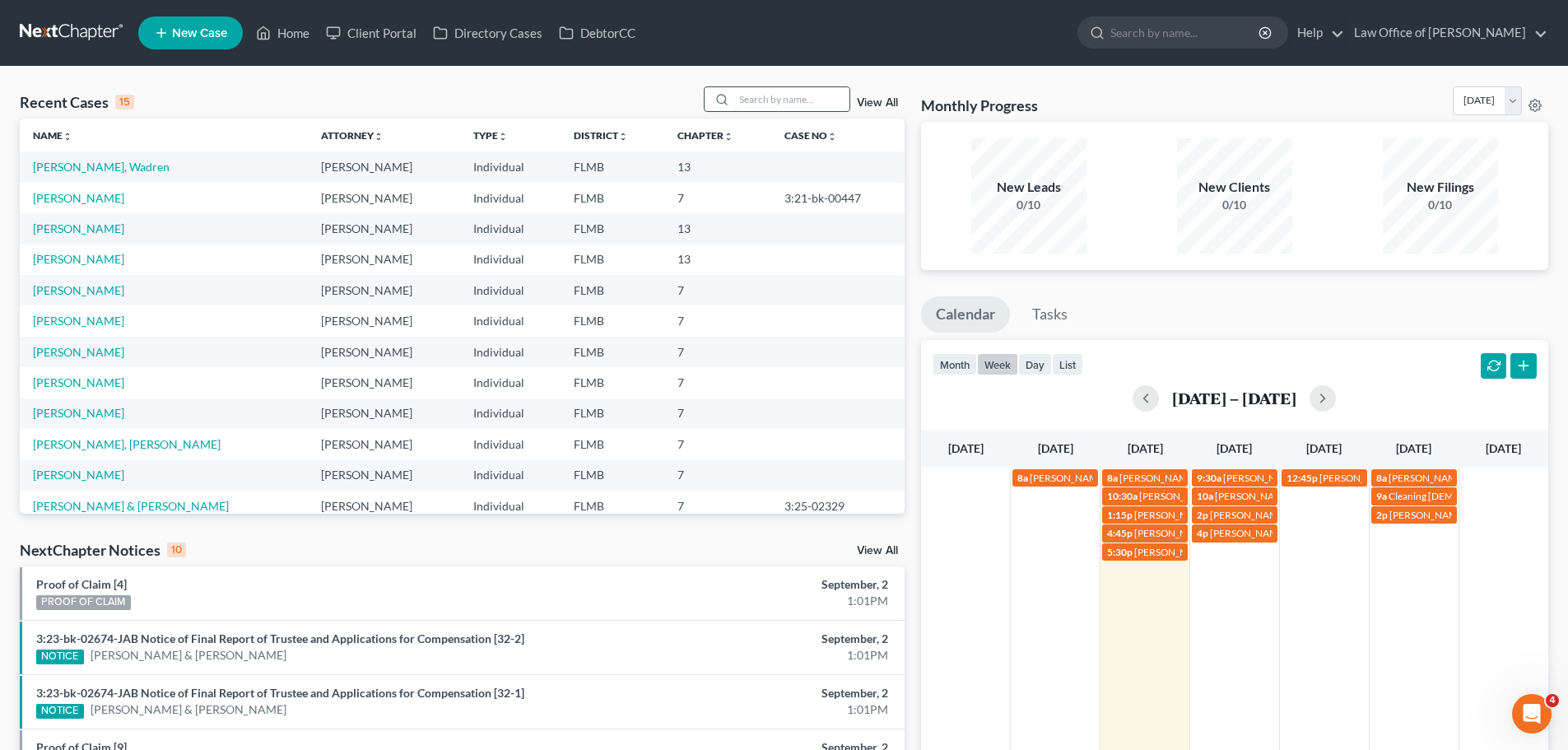
click at [763, 103] on input "search" at bounding box center [791, 99] width 115 height 24
type input "[PERSON_NAME]"
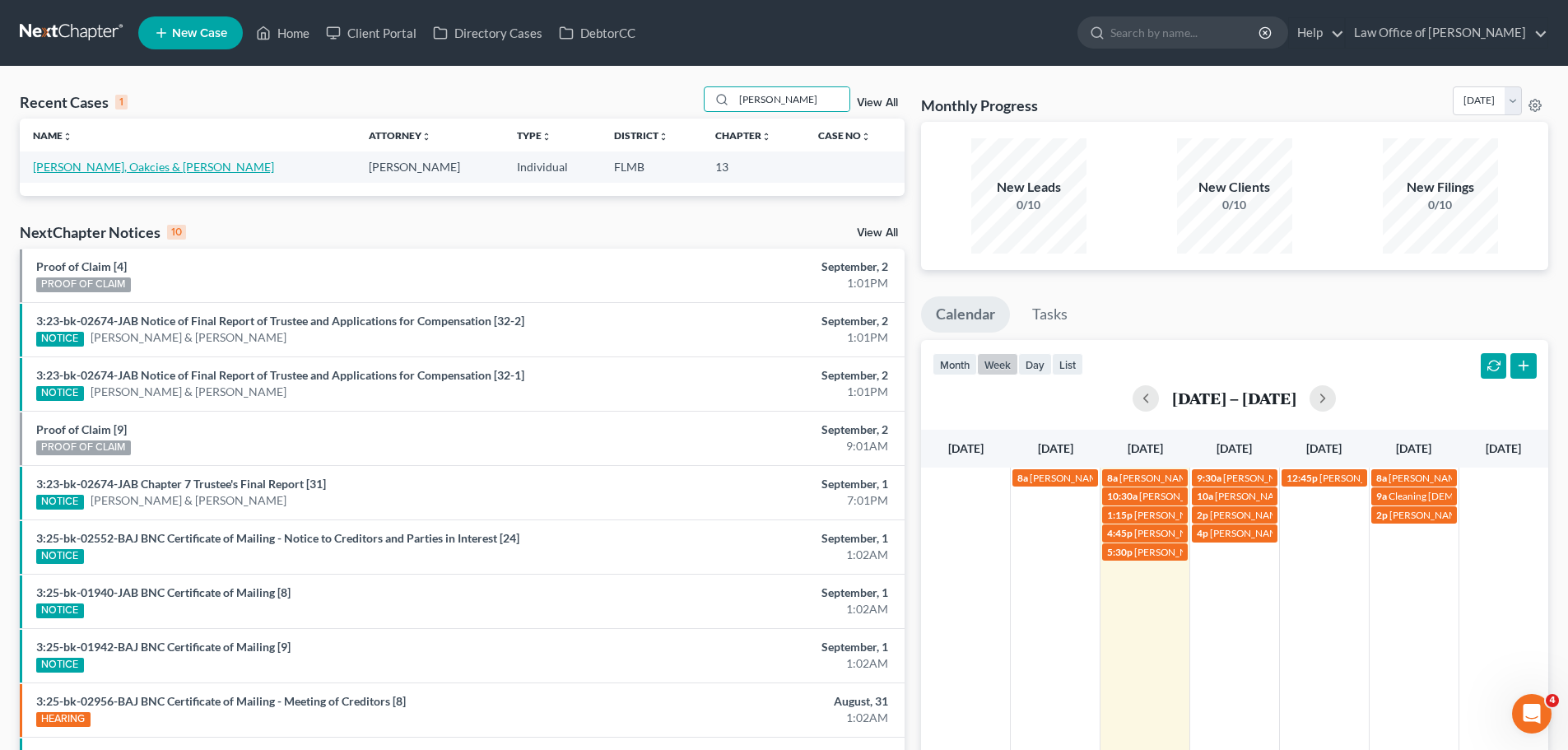
click at [87, 167] on link "[PERSON_NAME], Oakcies & [PERSON_NAME]" at bounding box center [153, 166] width 242 height 14
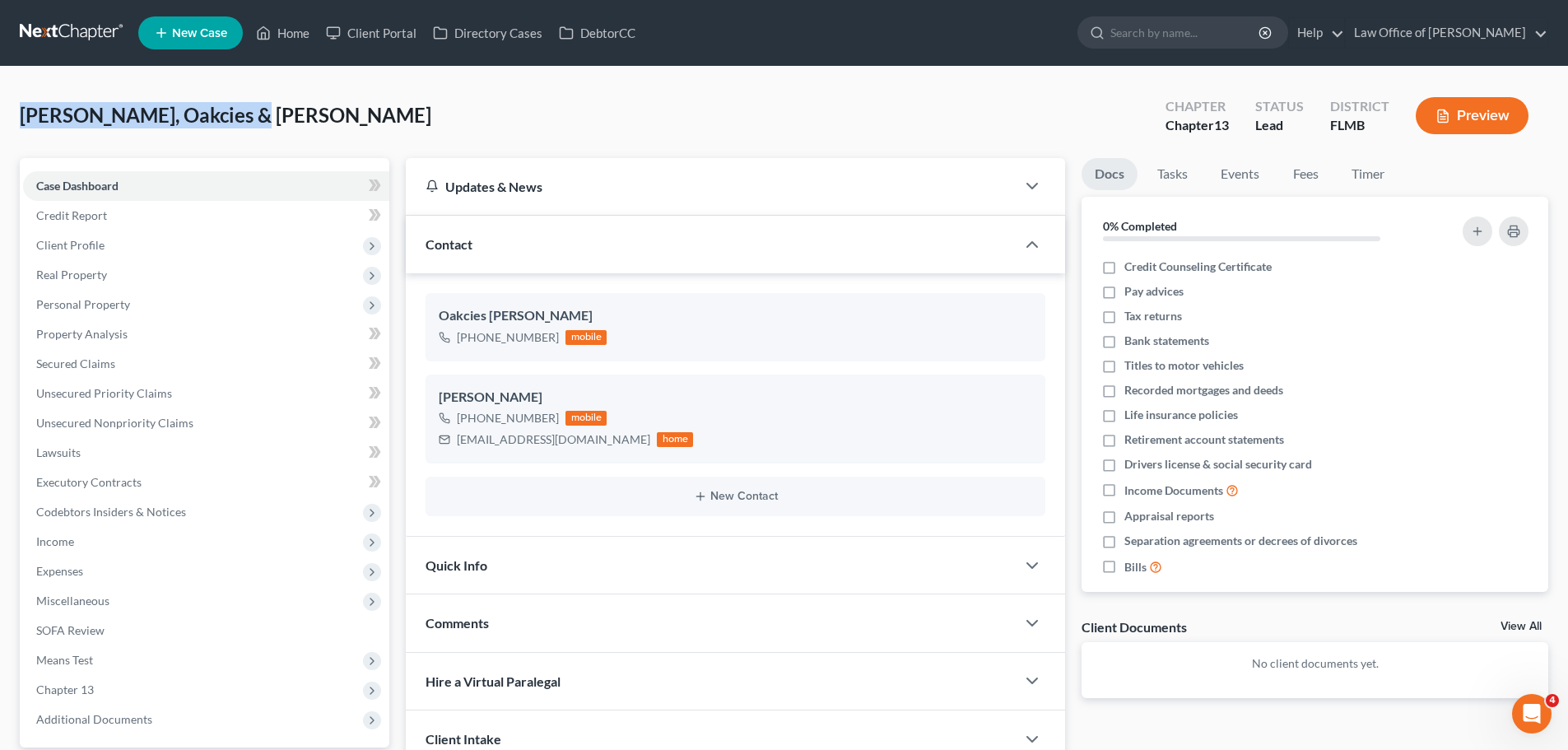
drag, startPoint x: 251, startPoint y: 114, endPoint x: 24, endPoint y: 112, distance: 227.0
click at [24, 112] on div "[PERSON_NAME], Oakcies & [PERSON_NAME] Upgraded Chapter Chapter 13 Status Lead …" at bounding box center [784, 122] width 1528 height 71
copy span "[PERSON_NAME], Oakcies & [PERSON_NAME]"
click at [295, 31] on link "Home" at bounding box center [282, 33] width 70 height 30
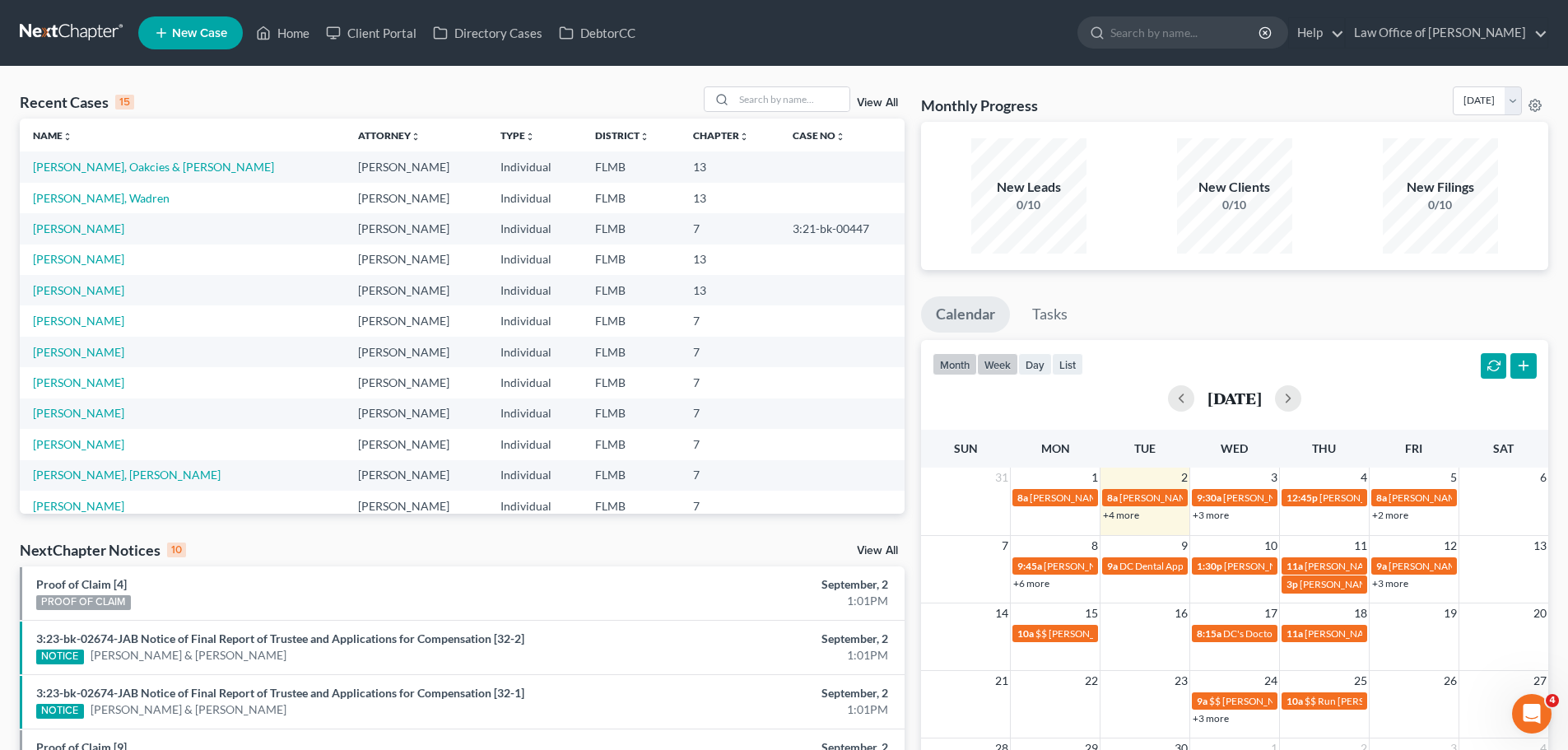
click at [999, 369] on button "week" at bounding box center [997, 364] width 41 height 23
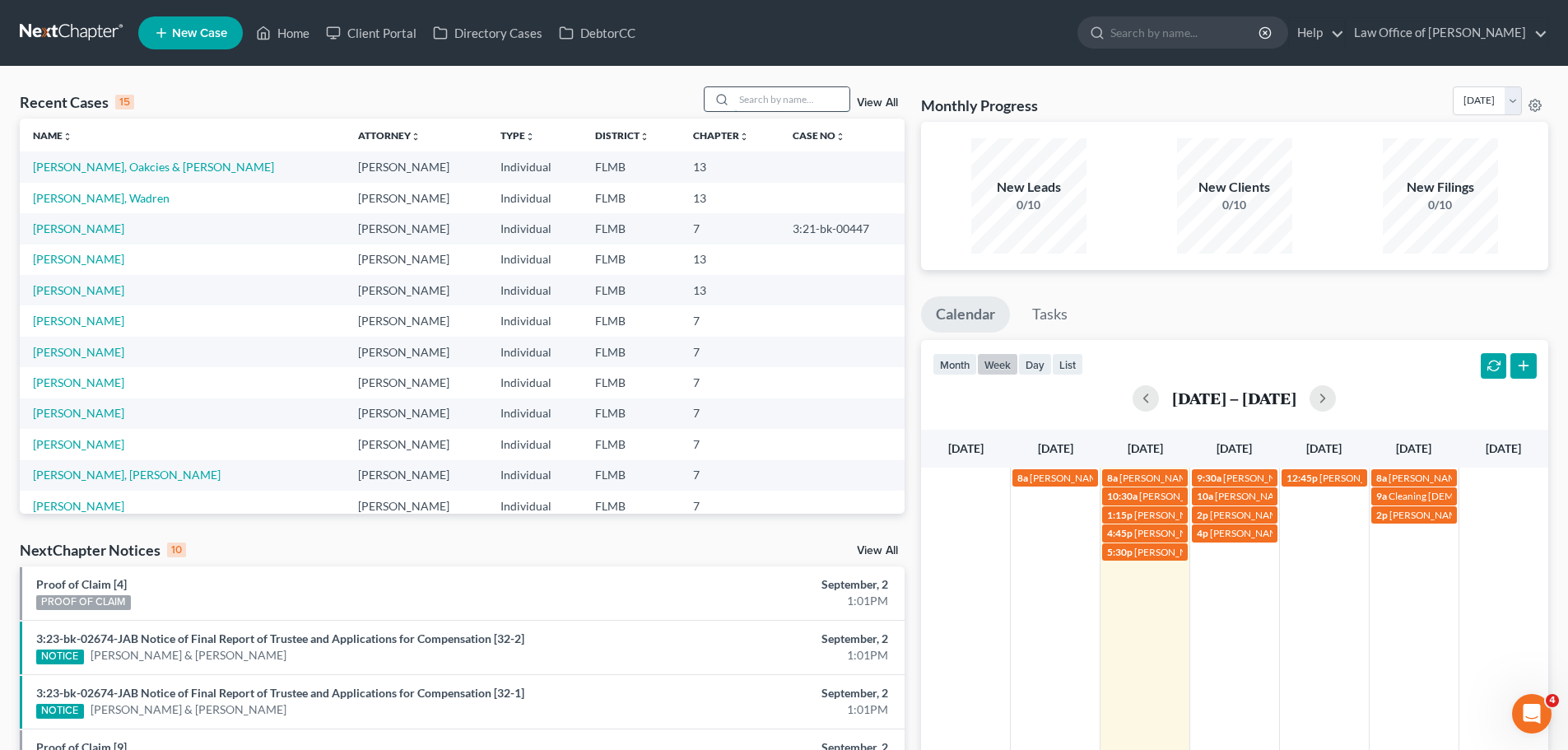
click at [765, 100] on input "search" at bounding box center [791, 99] width 115 height 24
